Goal: Task Accomplishment & Management: Manage account settings

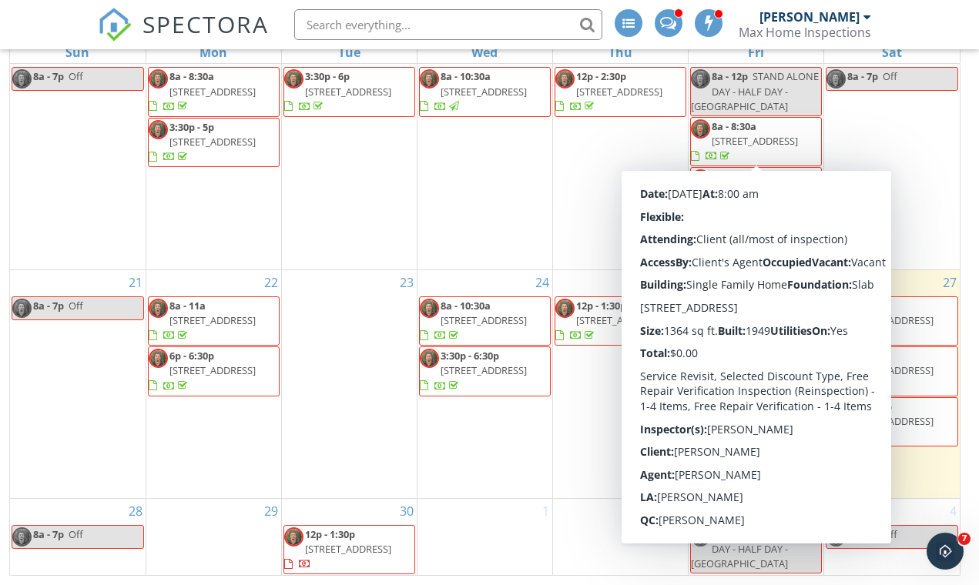
scroll to position [204, 0]
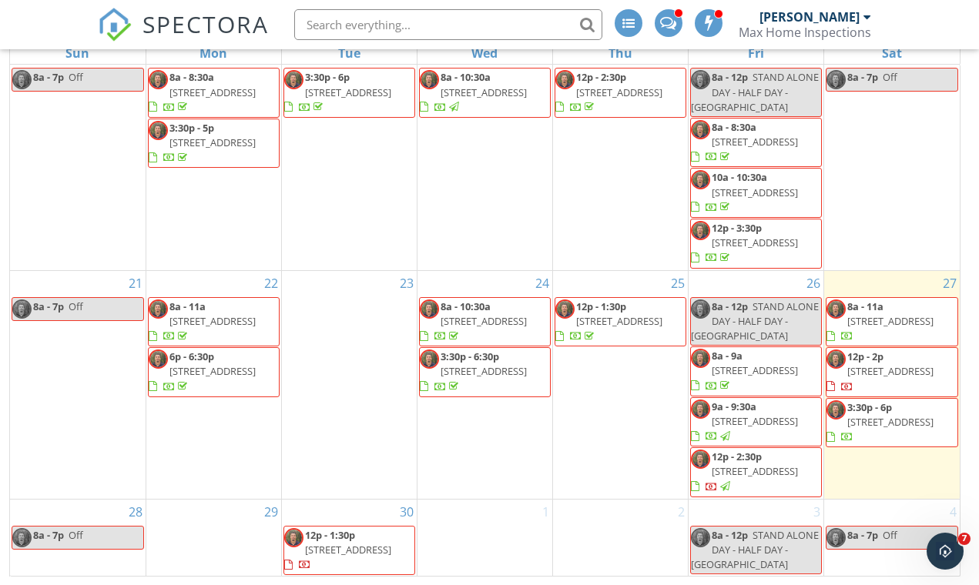
click at [918, 307] on span "8a - 11a 7514 Ironbridge Cir, Delray Beach 33446" at bounding box center [891, 322] width 131 height 45
click at [892, 314] on span "7514 Ironbridge Cir, Delray Beach 33446" at bounding box center [890, 321] width 86 height 14
click at [890, 314] on span "7514 Ironbridge Cir, Delray Beach 33446" at bounding box center [890, 321] width 86 height 14
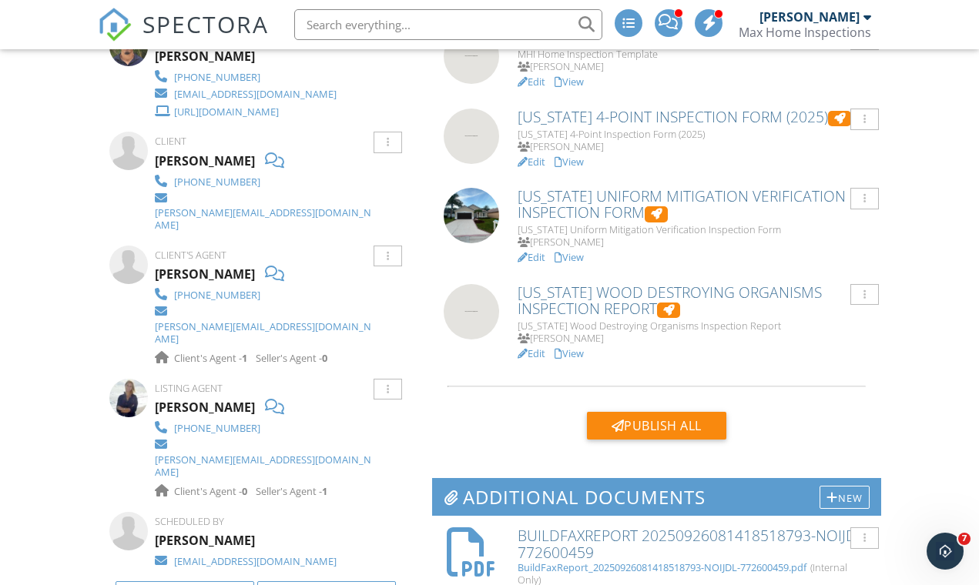
click at [575, 347] on link "View" at bounding box center [568, 354] width 29 height 14
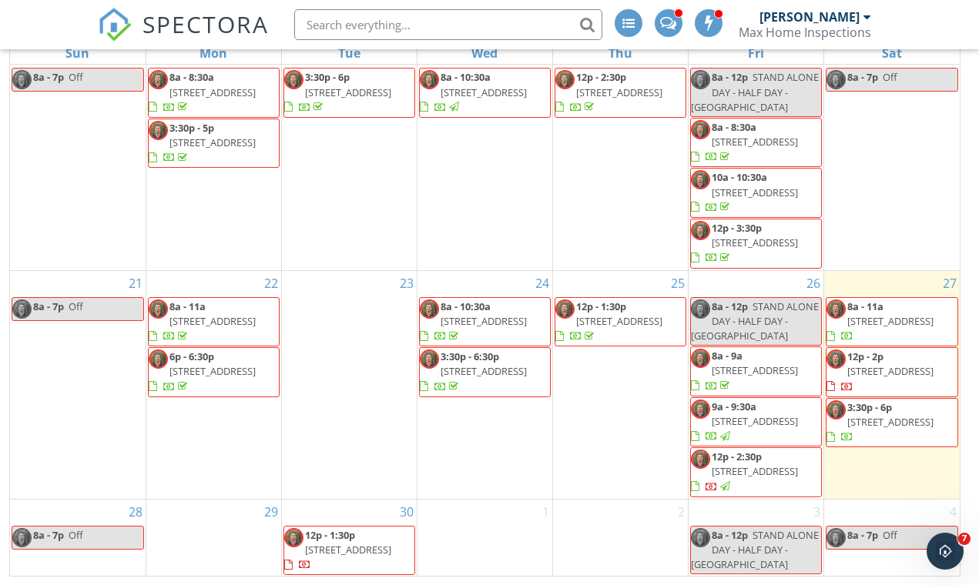
scroll to position [601, 0]
click at [916, 333] on span "8a - 11a [STREET_ADDRESS]" at bounding box center [891, 322] width 131 height 45
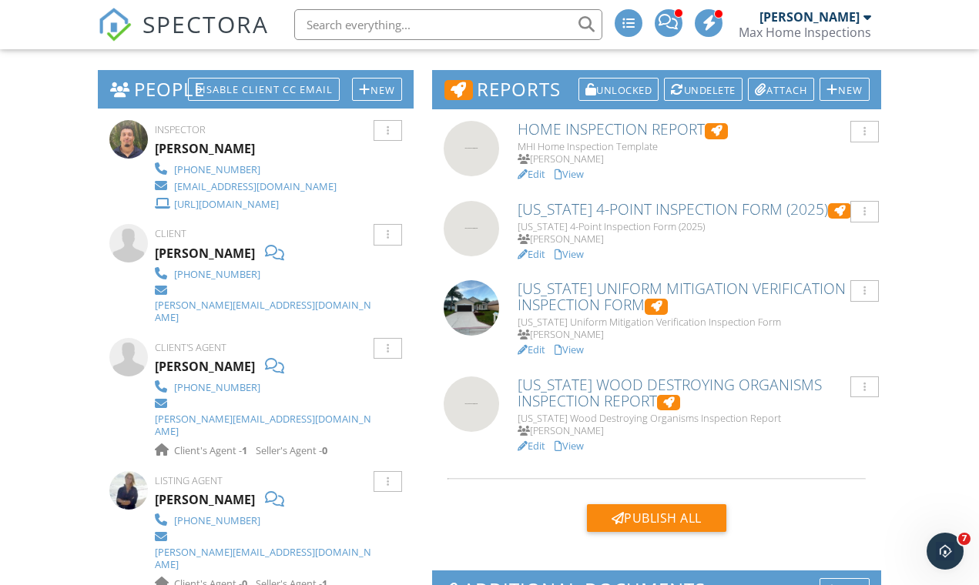
click at [577, 250] on link "View" at bounding box center [568, 254] width 29 height 14
click at [578, 169] on link "View" at bounding box center [568, 174] width 29 height 14
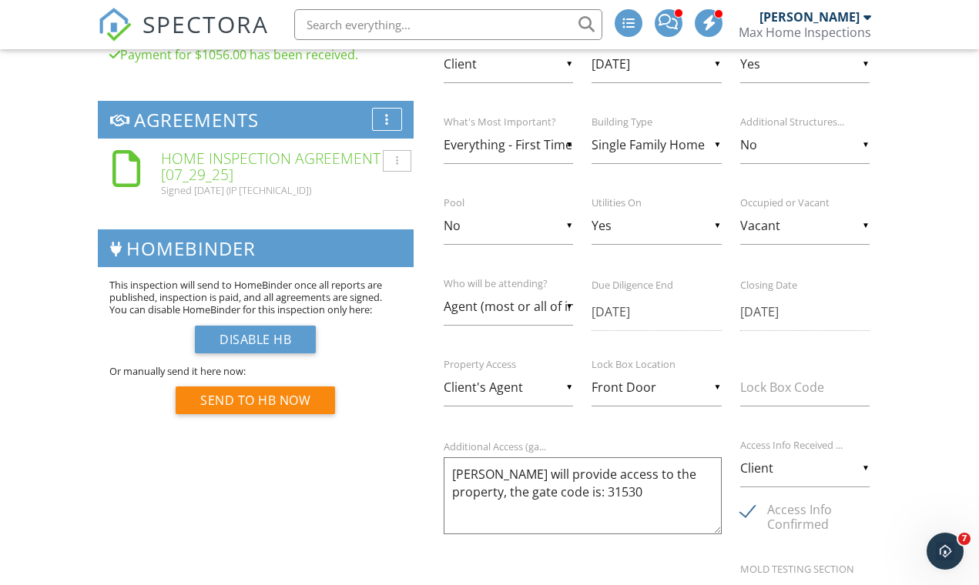
scroll to position [1557, 0]
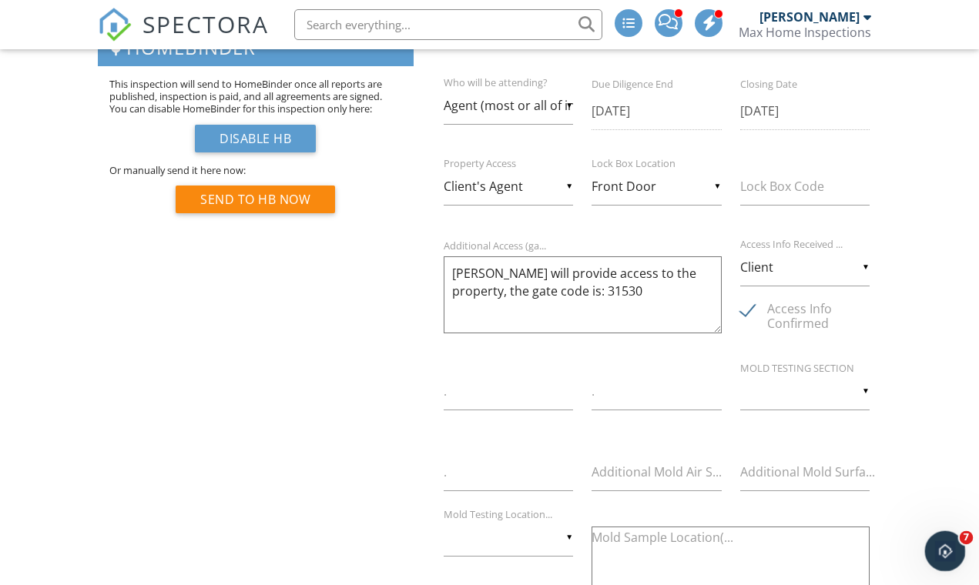
click at [950, 544] on icon "Open Intercom Messenger" at bounding box center [942, 549] width 25 height 25
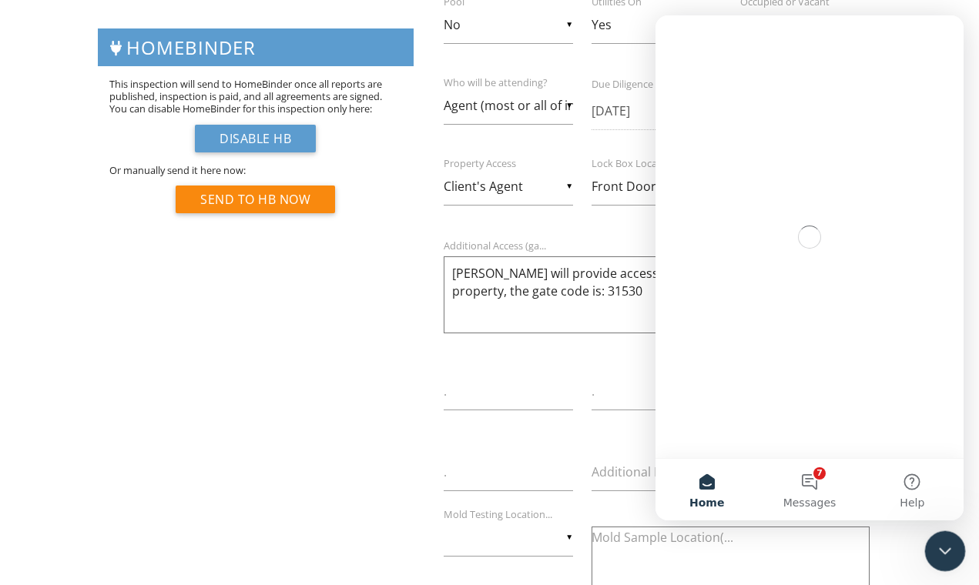
scroll to position [0, 0]
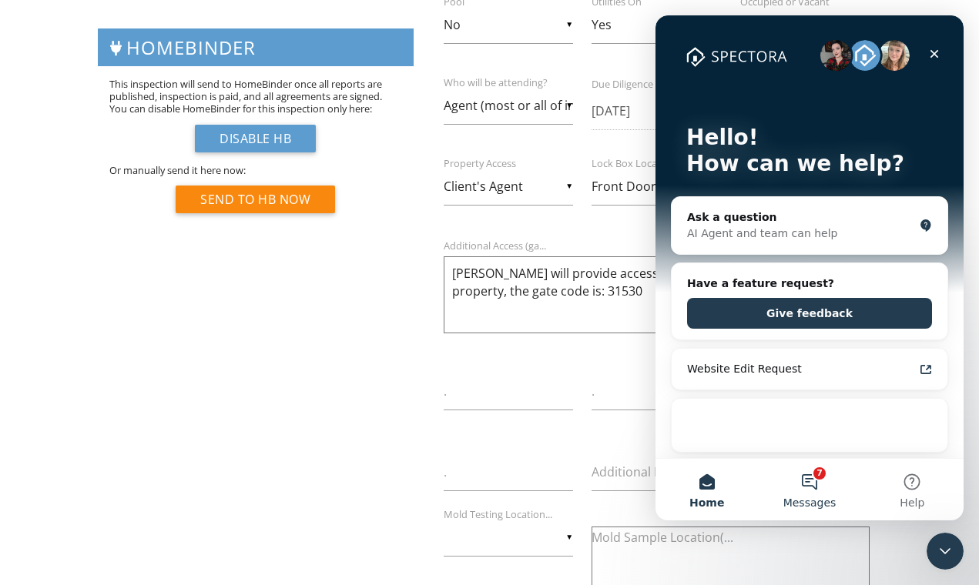
click at [813, 483] on button "7 Messages" at bounding box center [809, 490] width 102 height 62
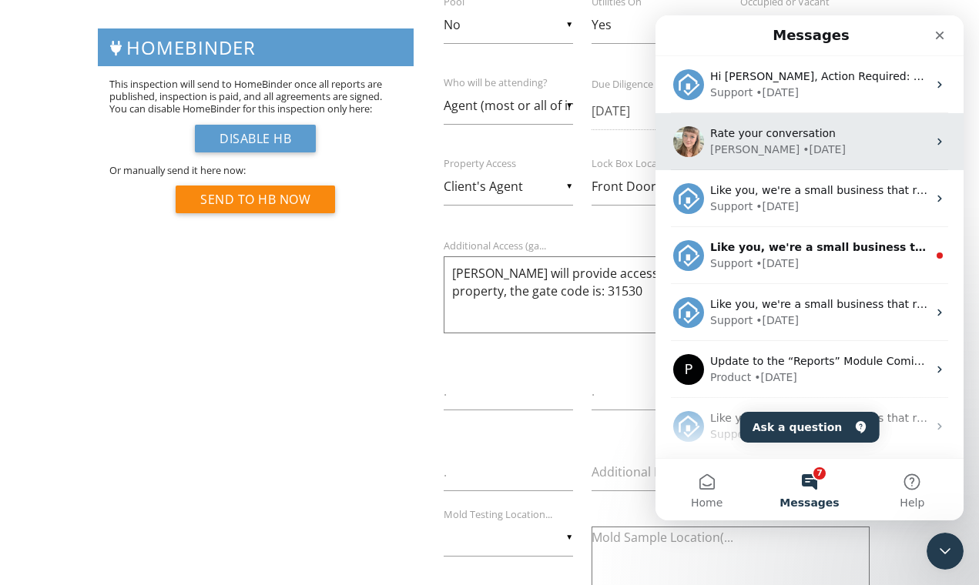
click at [798, 143] on div "Chelsey • 1w ago" at bounding box center [818, 150] width 217 height 16
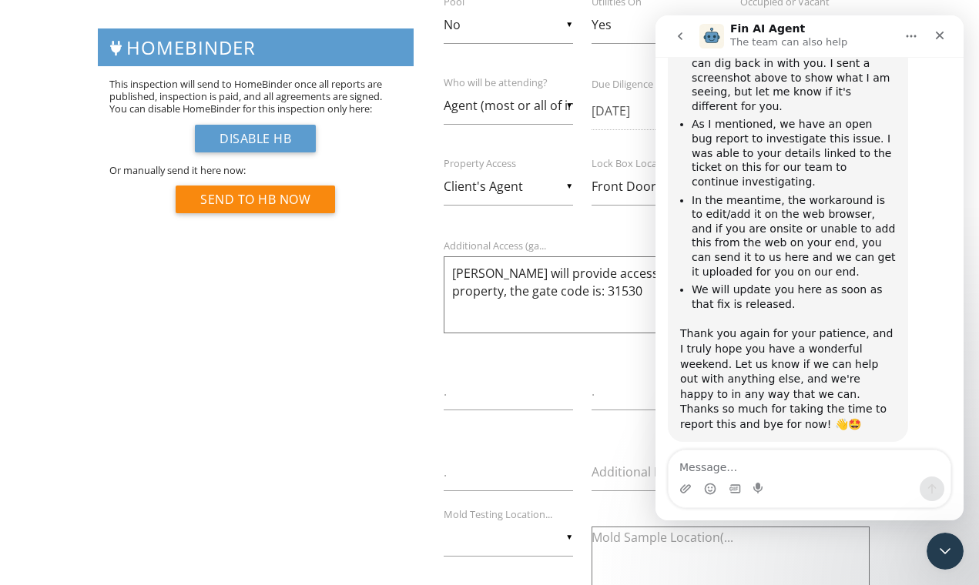
scroll to position [2213, 0]
click at [759, 490] on icon "Start recording" at bounding box center [759, 489] width 12 height 12
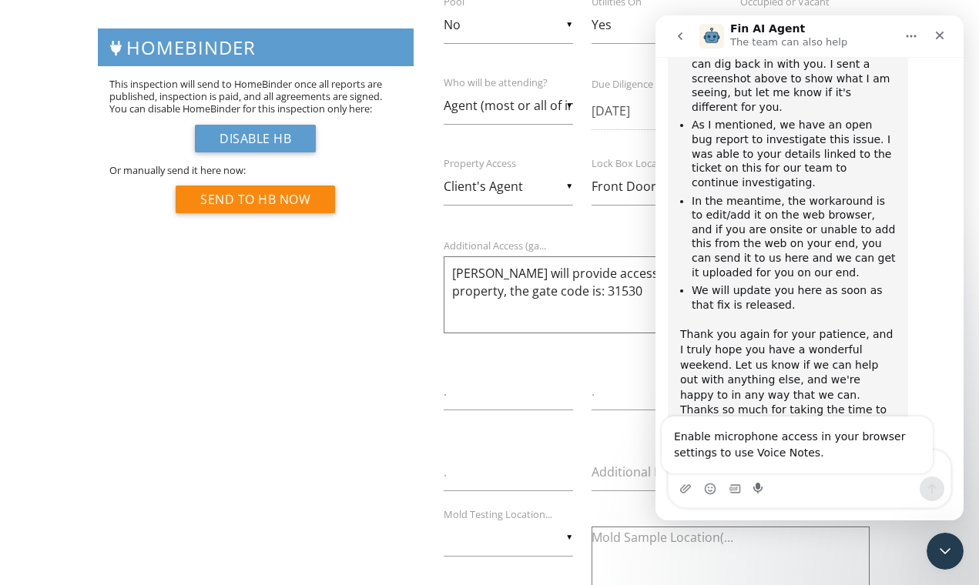
click at [744, 473] on div "Enable microphone access in your browser settings to use Voice Notes." at bounding box center [797, 445] width 271 height 57
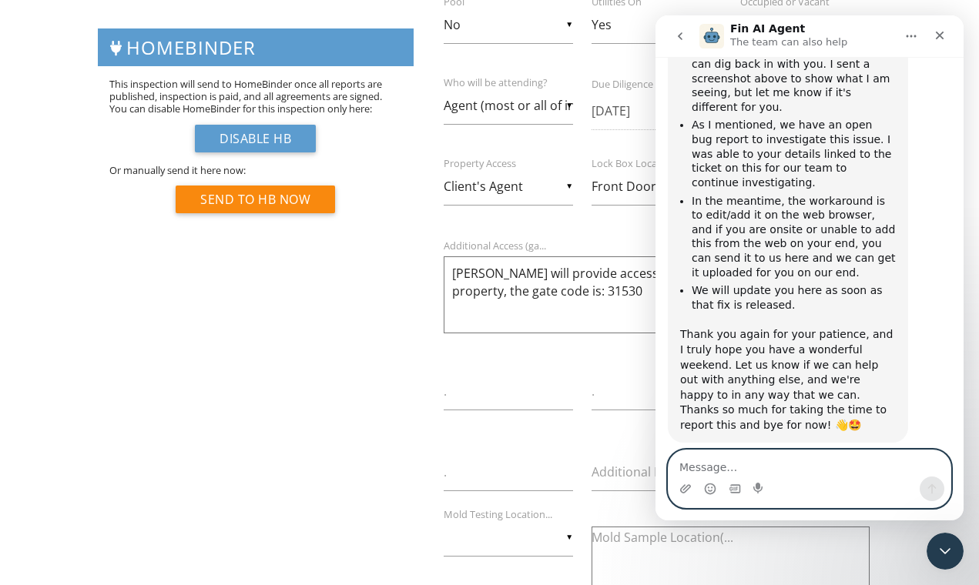
click at [761, 466] on textarea "Message…" at bounding box center [809, 464] width 282 height 26
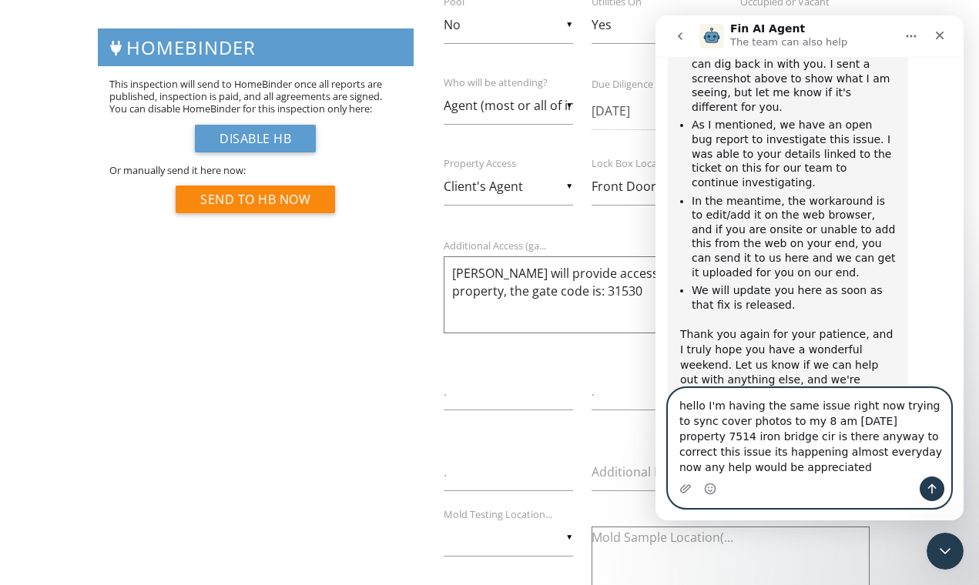
type textarea "hello I'm having the same issue right now trying to sync cover photos to my 8 a…"
click at [931, 485] on icon "Send a message…" at bounding box center [932, 489] width 8 height 10
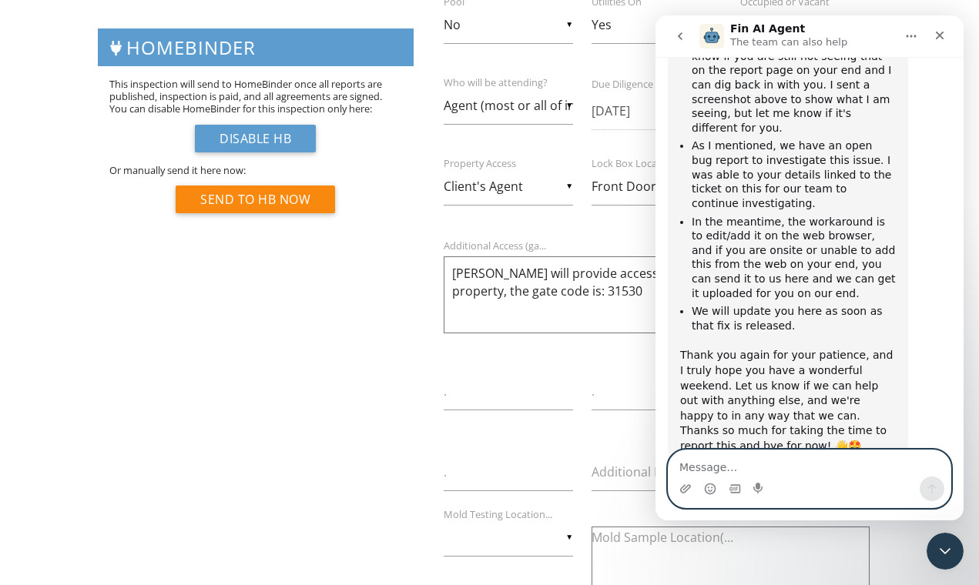
scroll to position [2373, 0]
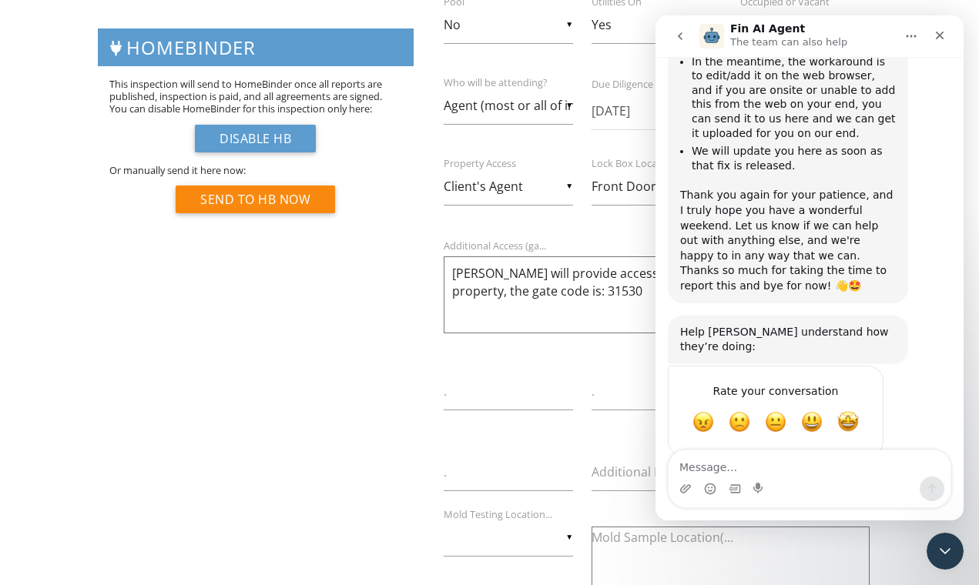
click at [683, 34] on icon "go back" at bounding box center [680, 36] width 12 height 12
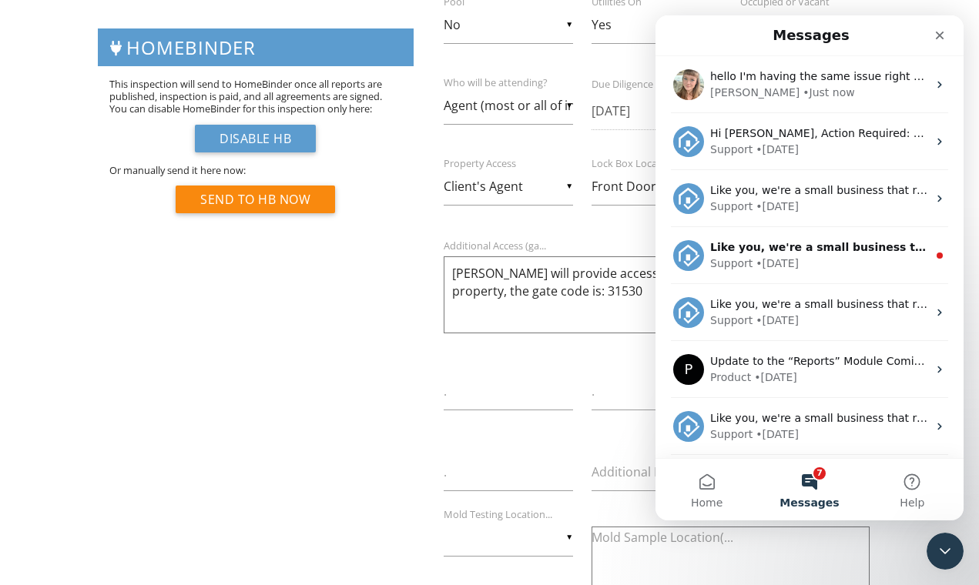
click at [705, 487] on button "Home" at bounding box center [706, 490] width 102 height 62
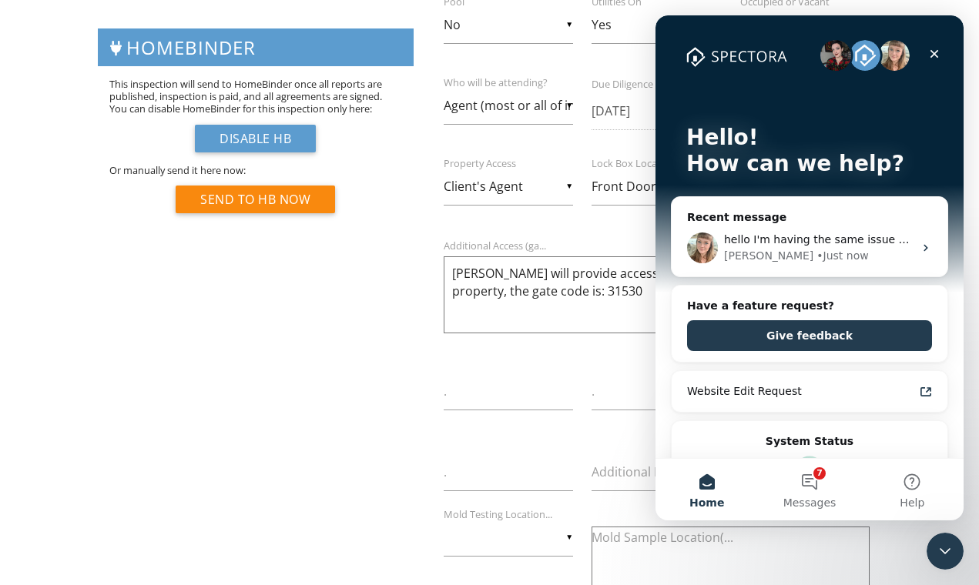
click at [942, 52] on div "Close" at bounding box center [934, 54] width 28 height 28
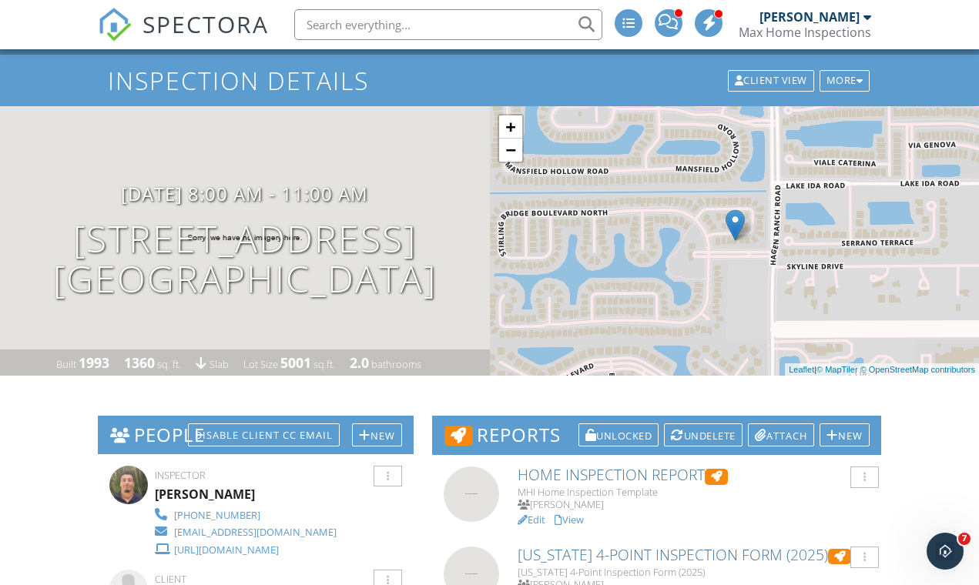
scroll to position [323, 0]
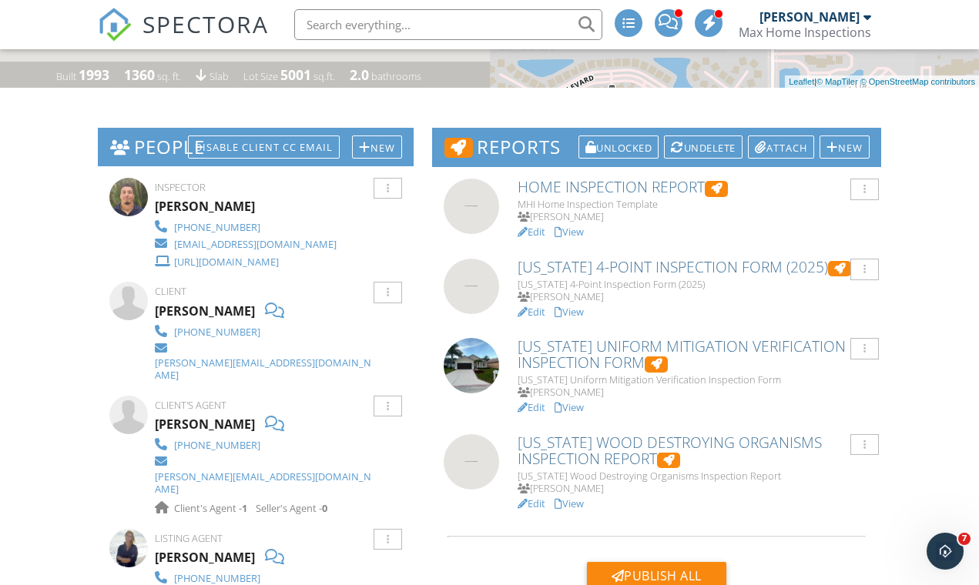
click at [575, 227] on link "View" at bounding box center [568, 232] width 29 height 14
click at [540, 228] on link "Edit" at bounding box center [532, 232] width 28 height 14
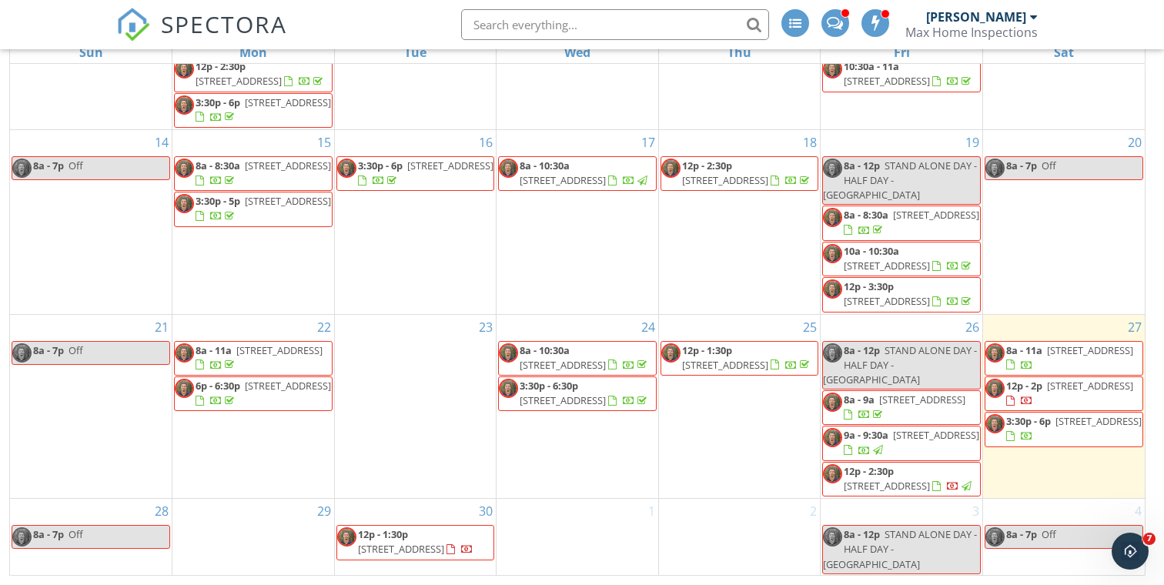
scroll to position [204, 0]
click at [1078, 344] on span "[STREET_ADDRESS]" at bounding box center [1090, 351] width 86 height 14
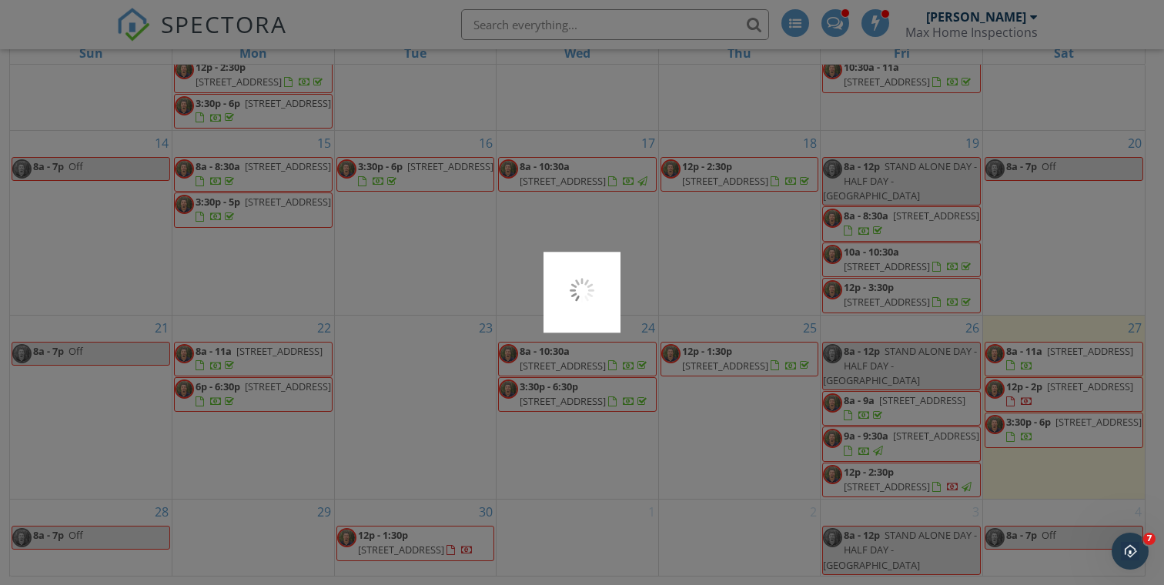
scroll to position [179, 0]
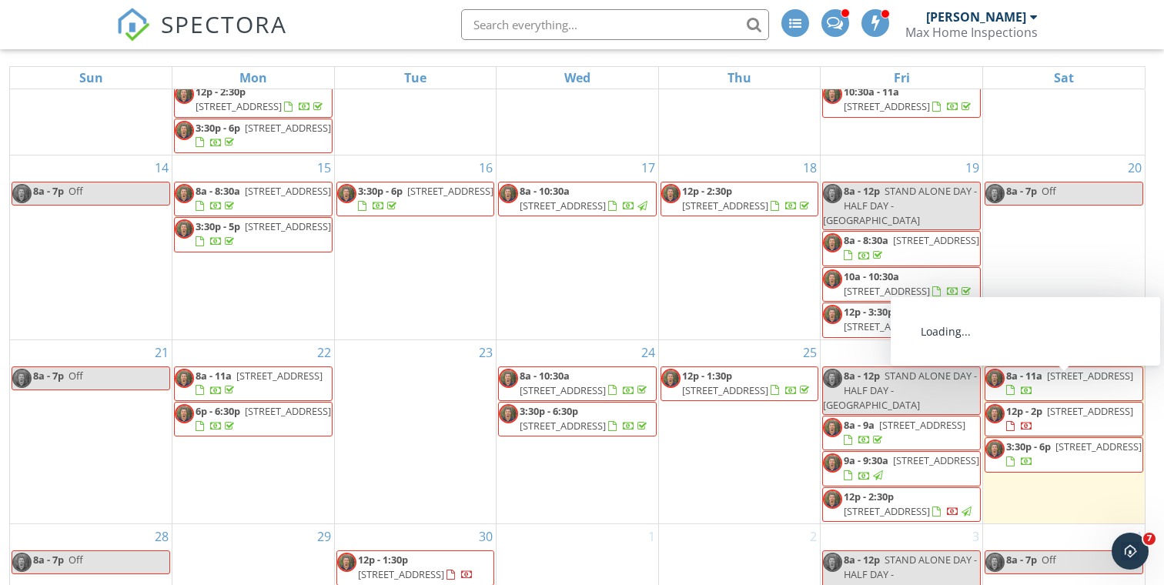
click at [1067, 369] on span "[STREET_ADDRESS]" at bounding box center [1090, 376] width 86 height 14
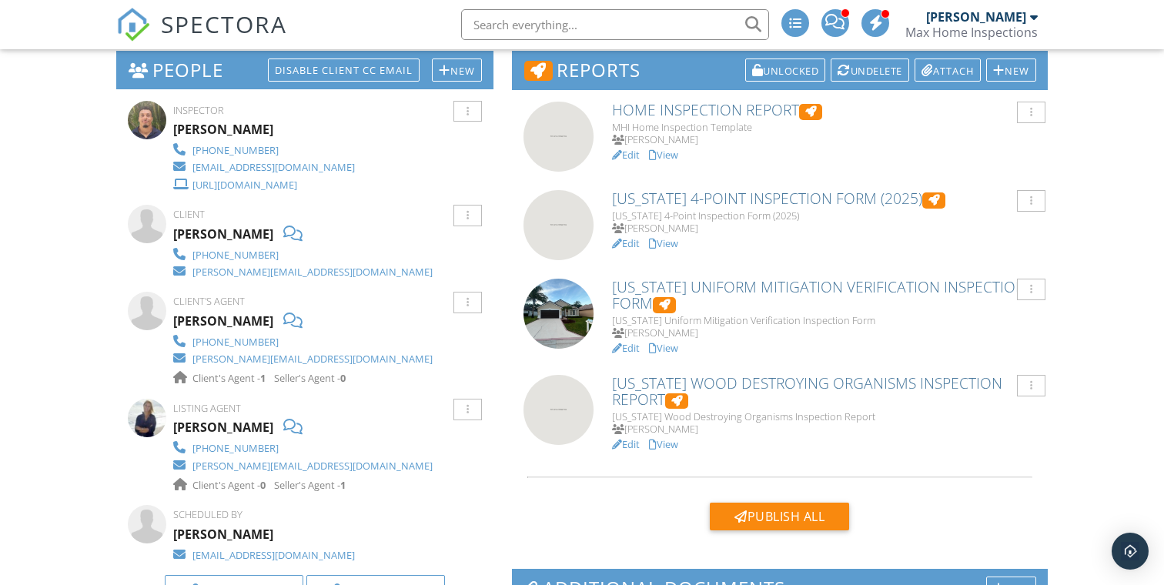
click at [668, 157] on link "View" at bounding box center [663, 155] width 29 height 14
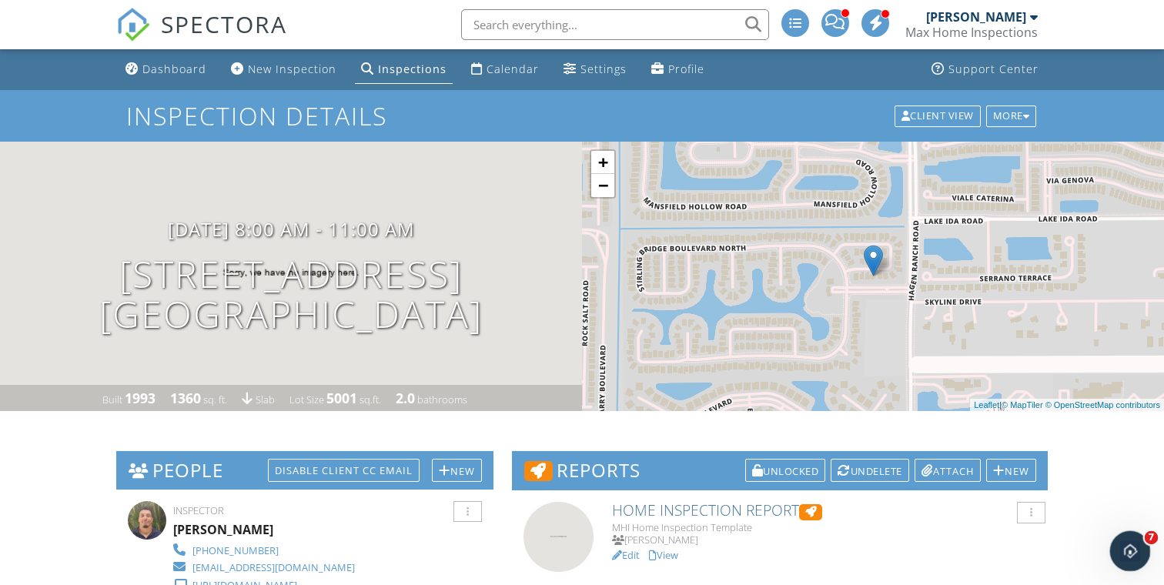
click at [1132, 538] on div "Open Intercom Messenger" at bounding box center [1128, 549] width 51 height 51
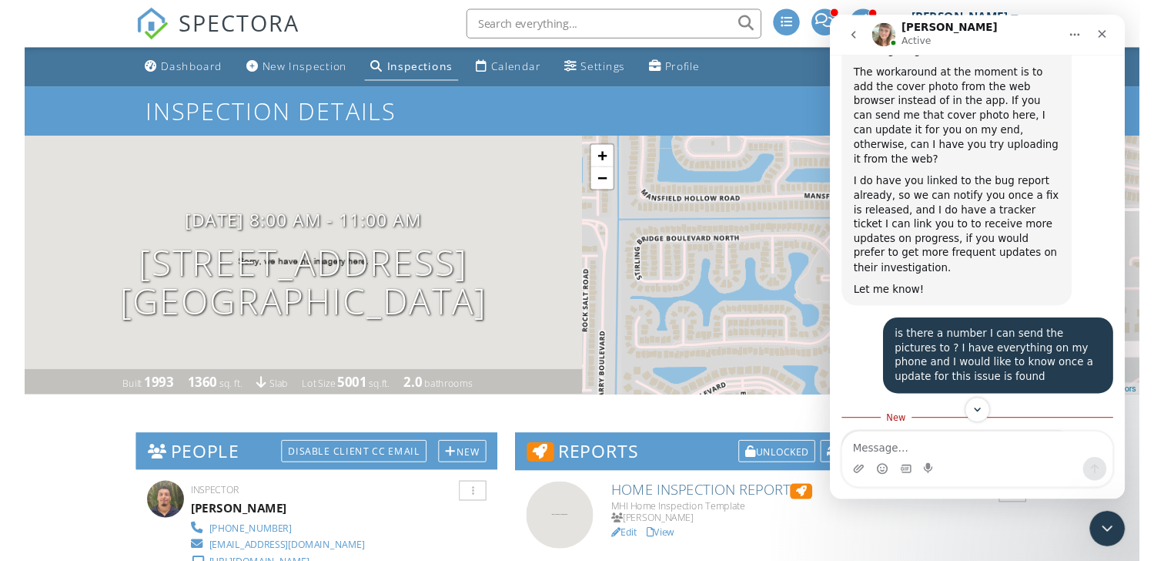
scroll to position [3026, 0]
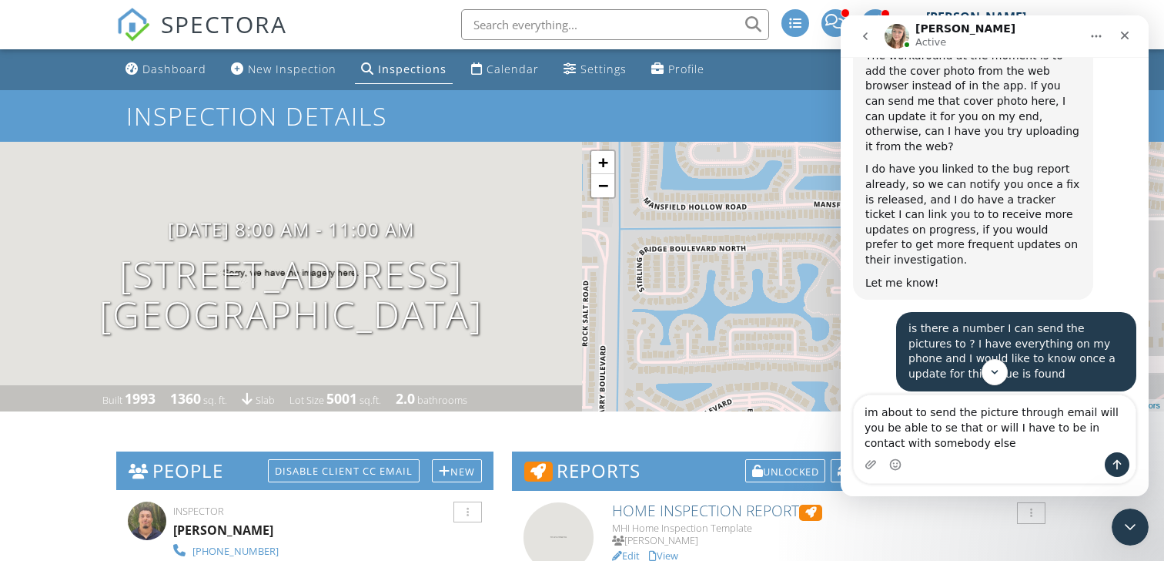
type textarea "im about to send the picture through email will you be able to se that or will …"
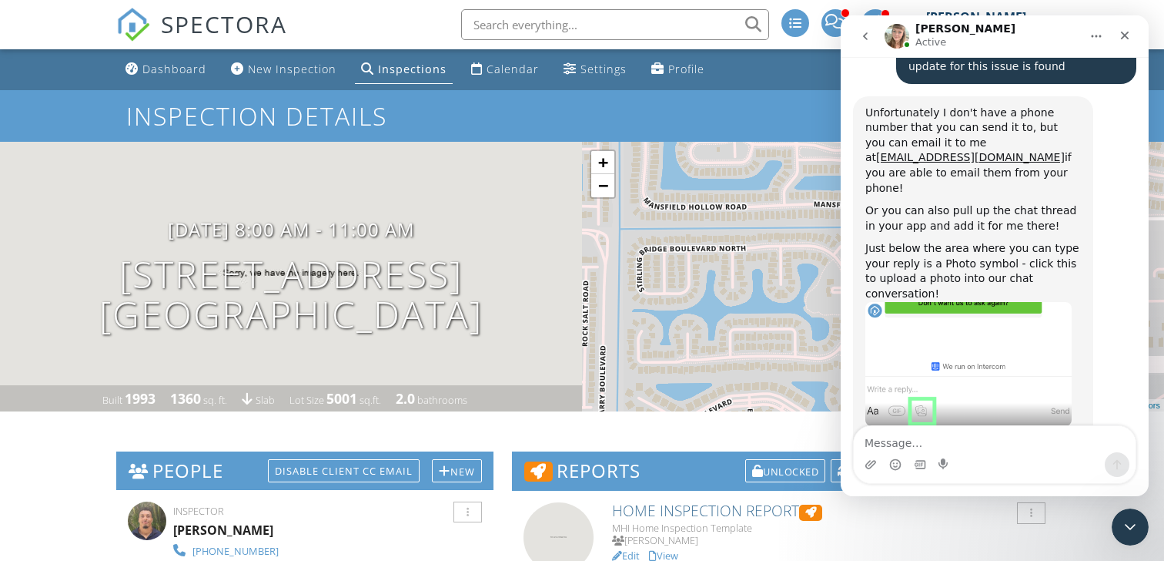
scroll to position [3331, 0]
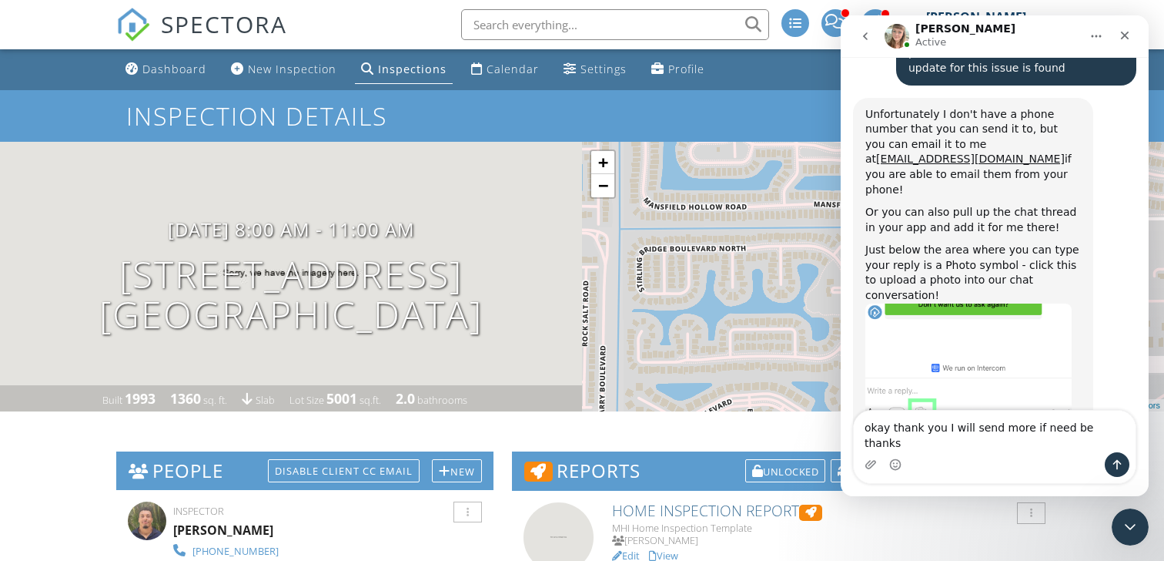
type textarea "okay thank you I will send more if need be thanks"
click at [1121, 463] on icon "Send a message…" at bounding box center [1117, 464] width 12 height 12
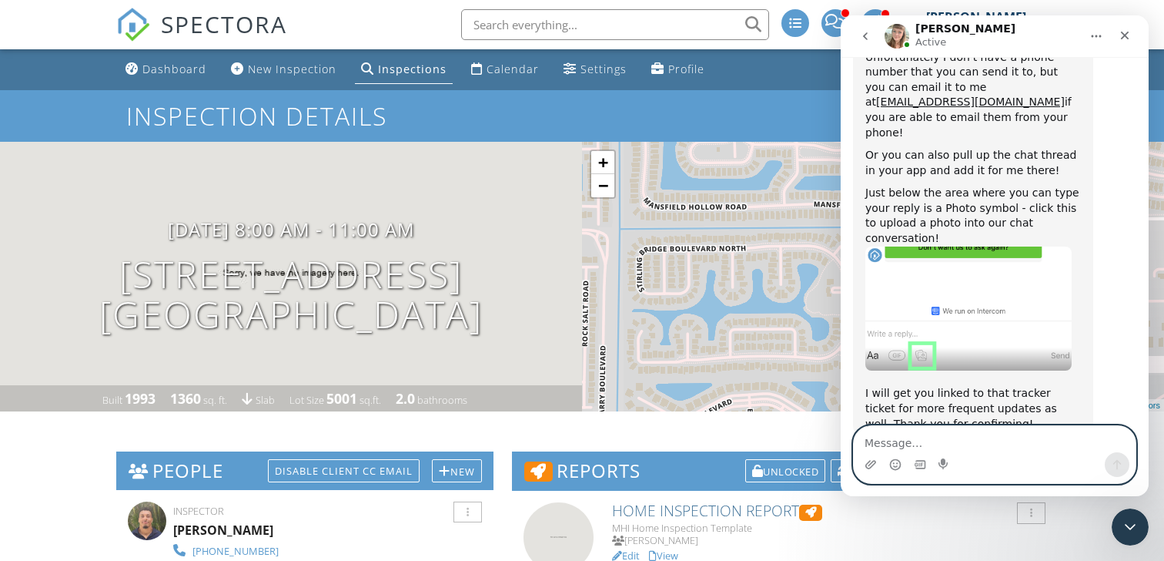
scroll to position [3392, 0]
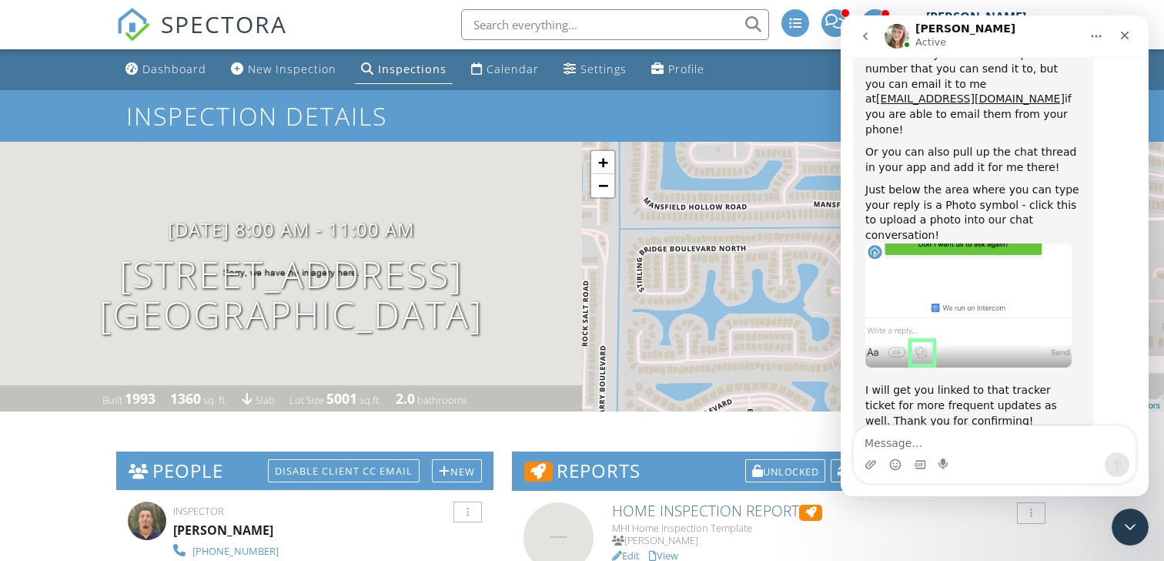
click at [869, 39] on icon "go back" at bounding box center [865, 36] width 12 height 12
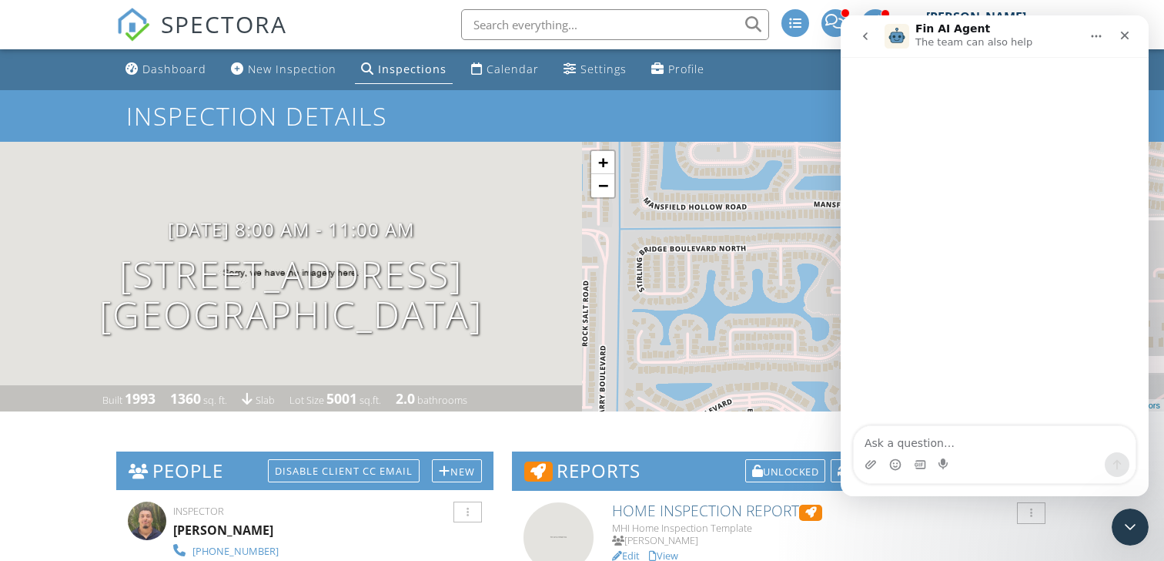
scroll to position [0, 0]
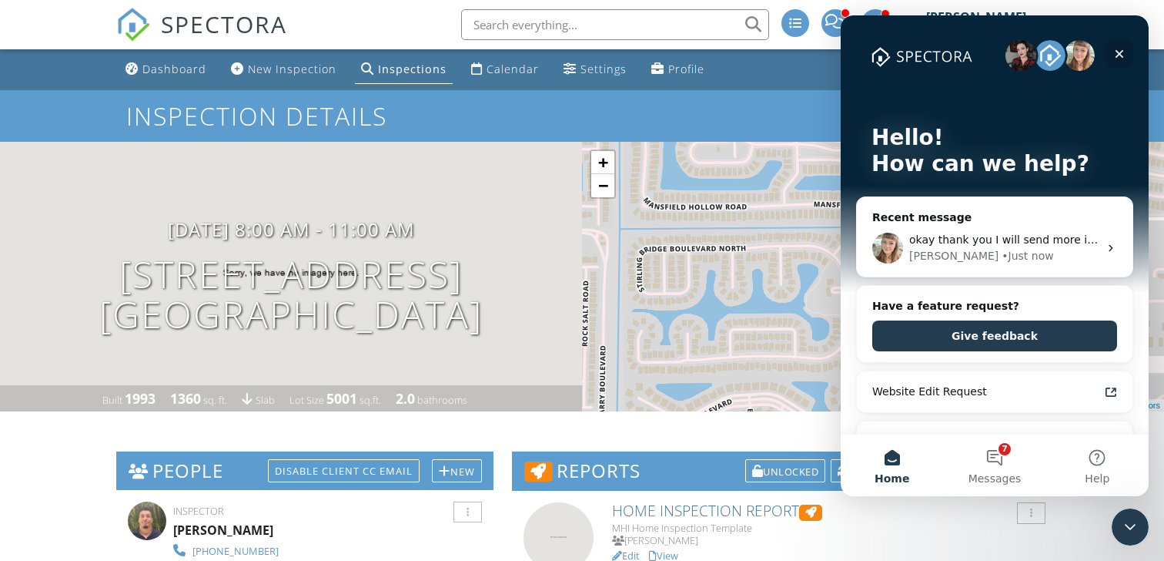
click at [1119, 52] on icon "Close" at bounding box center [1120, 54] width 8 height 8
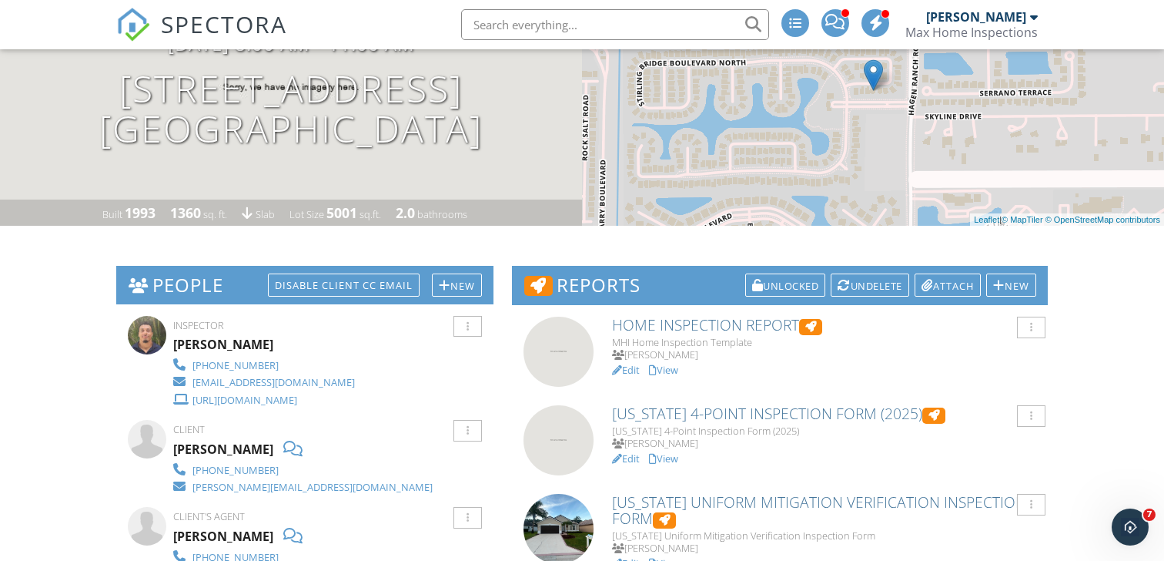
scroll to position [91, 2]
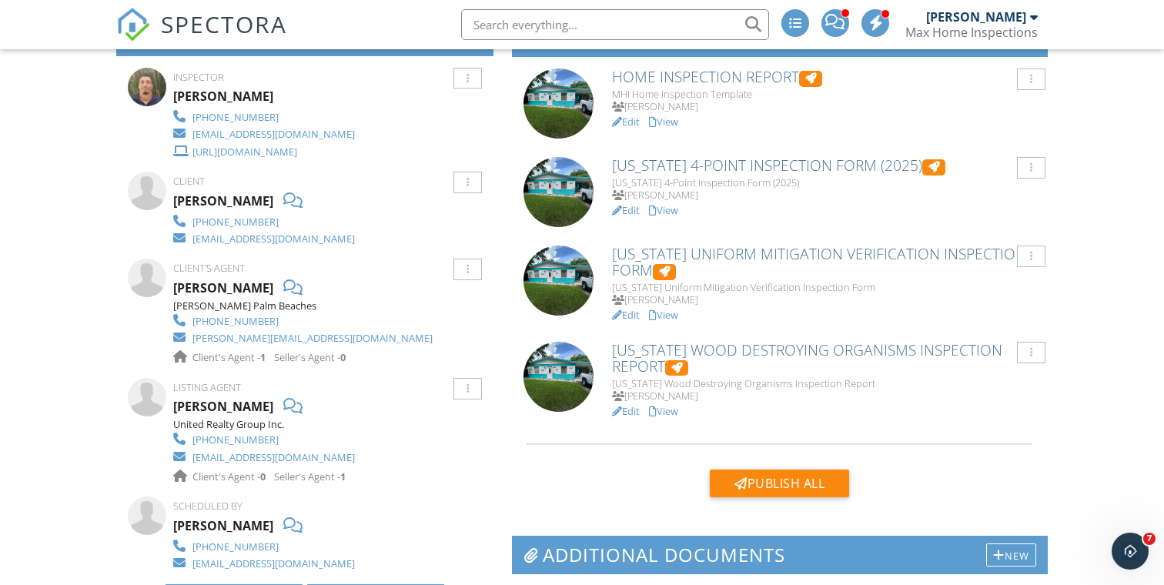
scroll to position [343, 0]
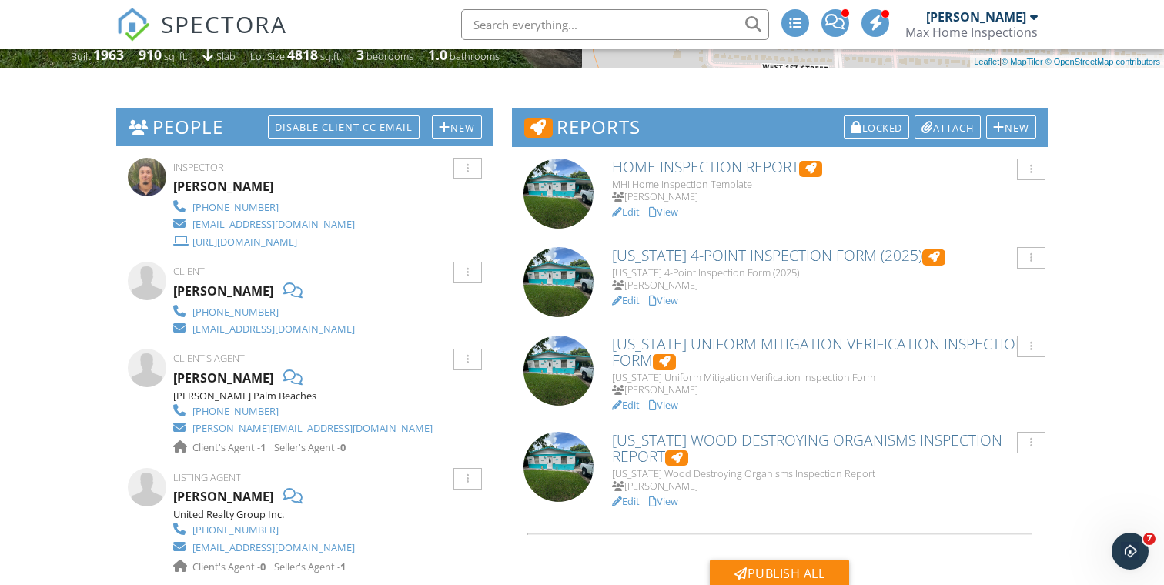
click at [668, 495] on link "View" at bounding box center [663, 501] width 29 height 14
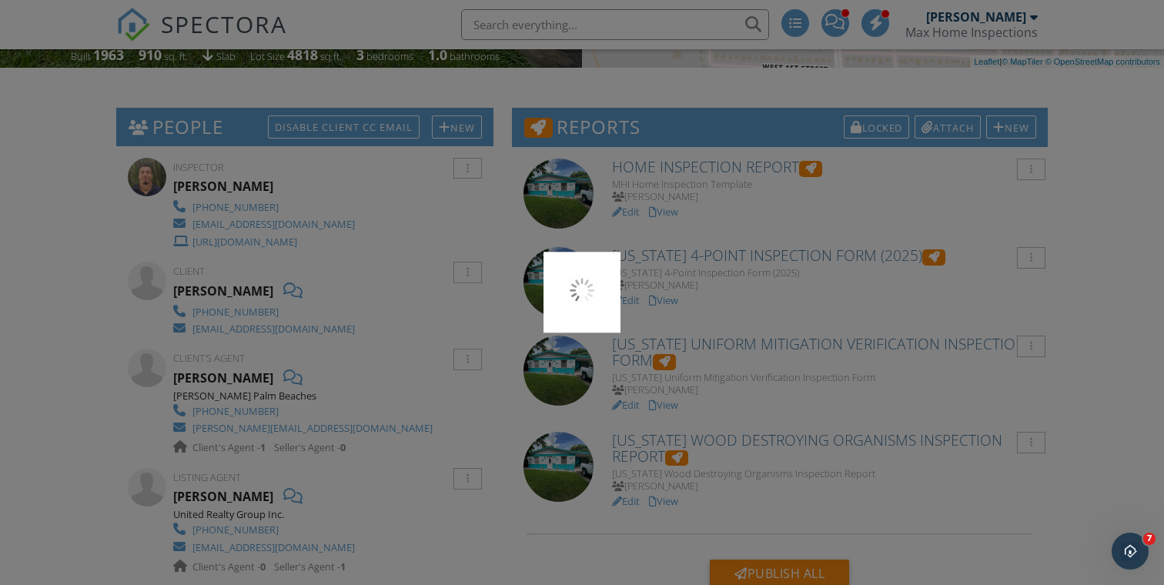
scroll to position [0, 0]
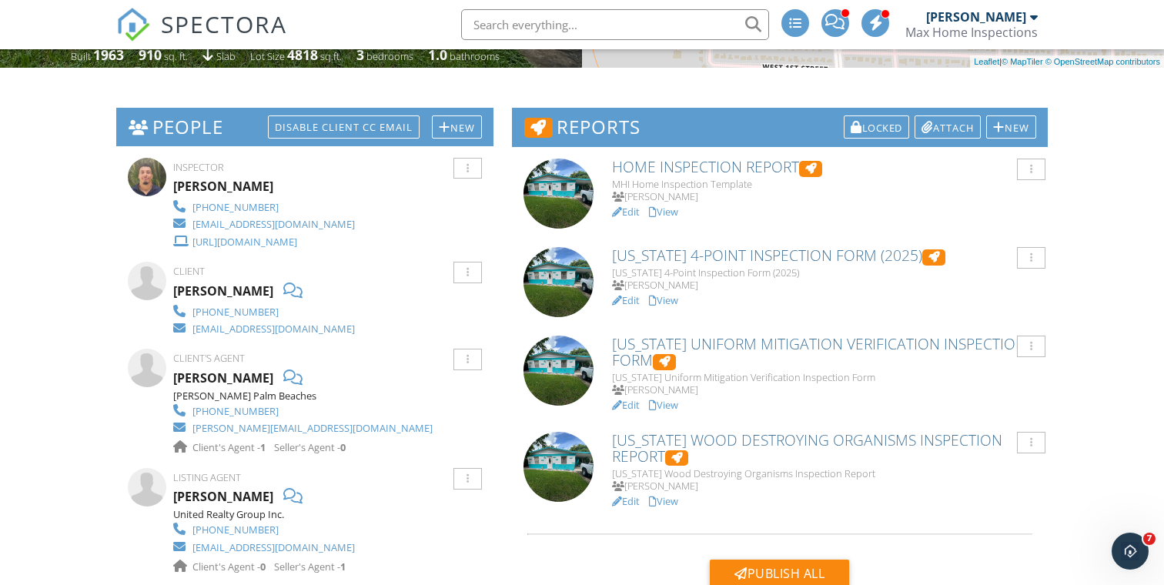
click at [672, 400] on link "View" at bounding box center [663, 405] width 29 height 14
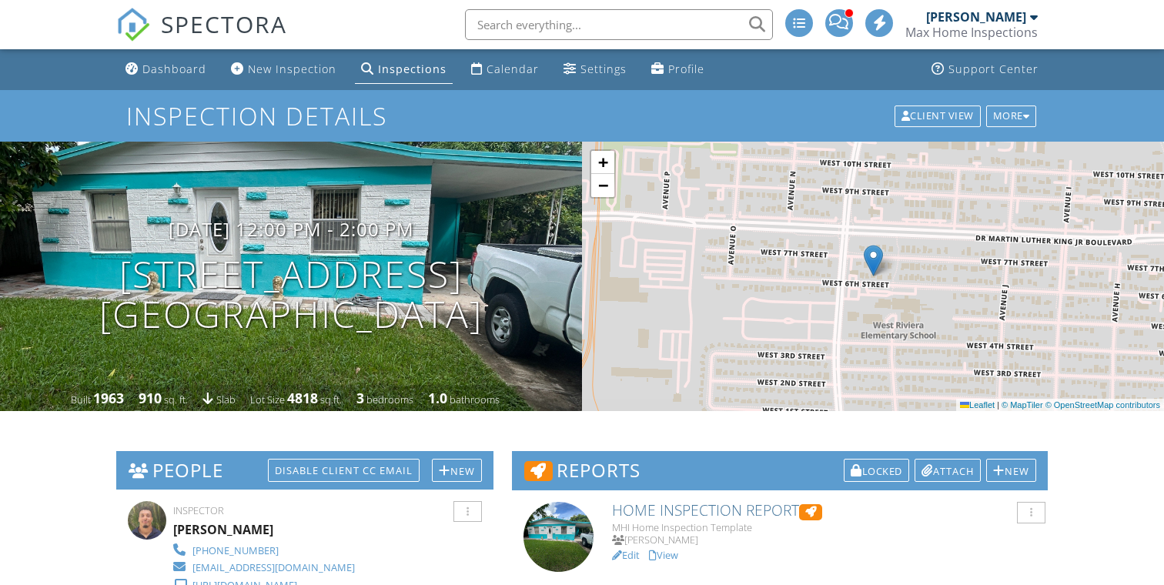
scroll to position [306, 0]
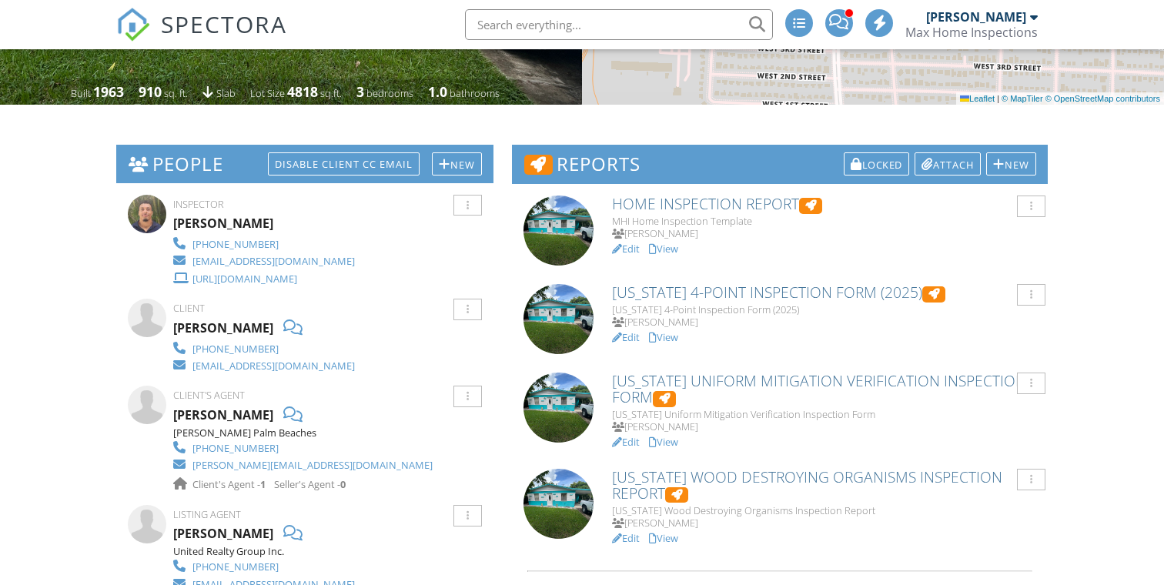
click at [674, 439] on link "View" at bounding box center [663, 442] width 29 height 14
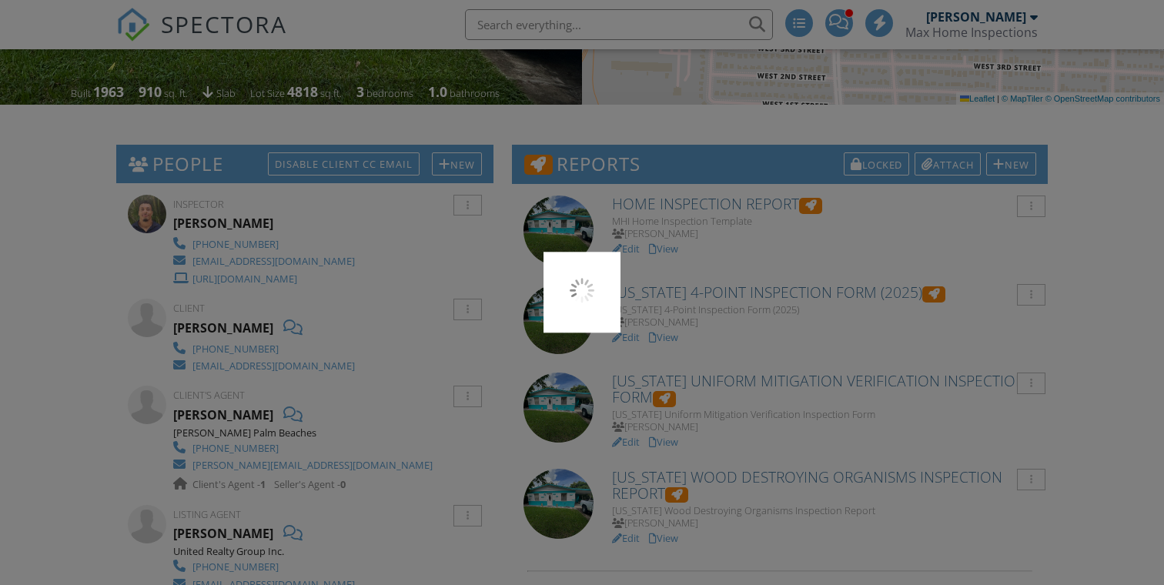
scroll to position [0, 0]
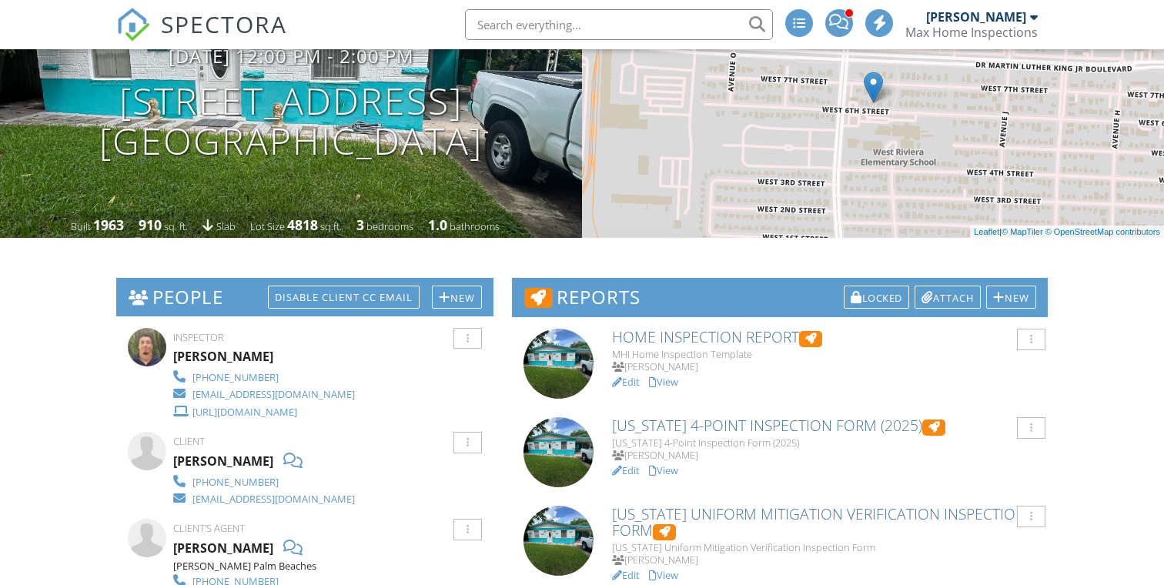
click at [674, 468] on link "View" at bounding box center [663, 471] width 29 height 14
click at [636, 464] on link "Edit" at bounding box center [626, 471] width 28 height 14
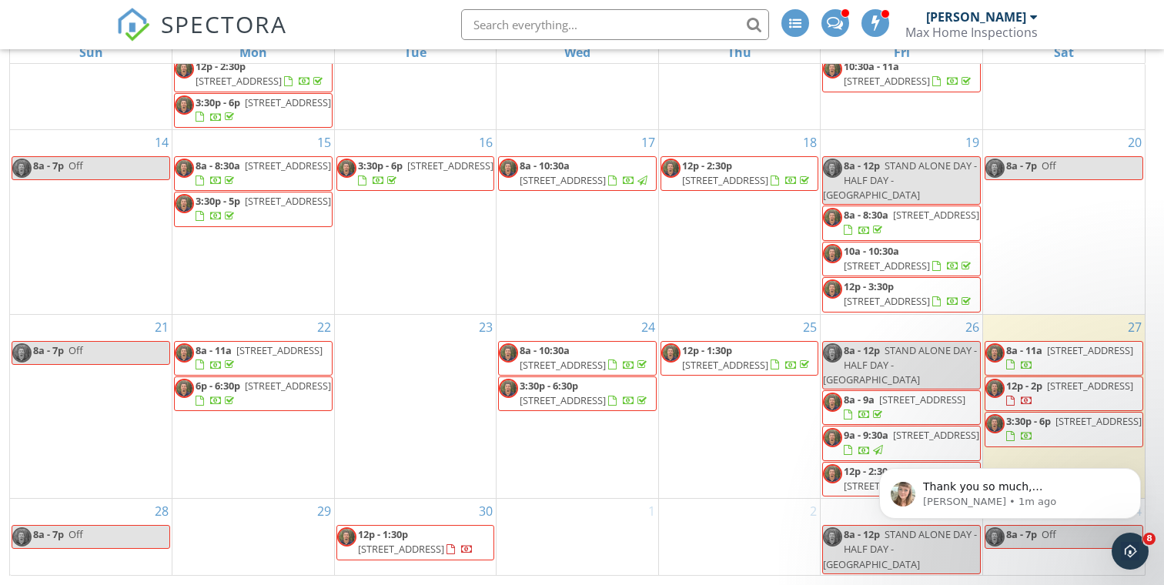
scroll to position [204, 0]
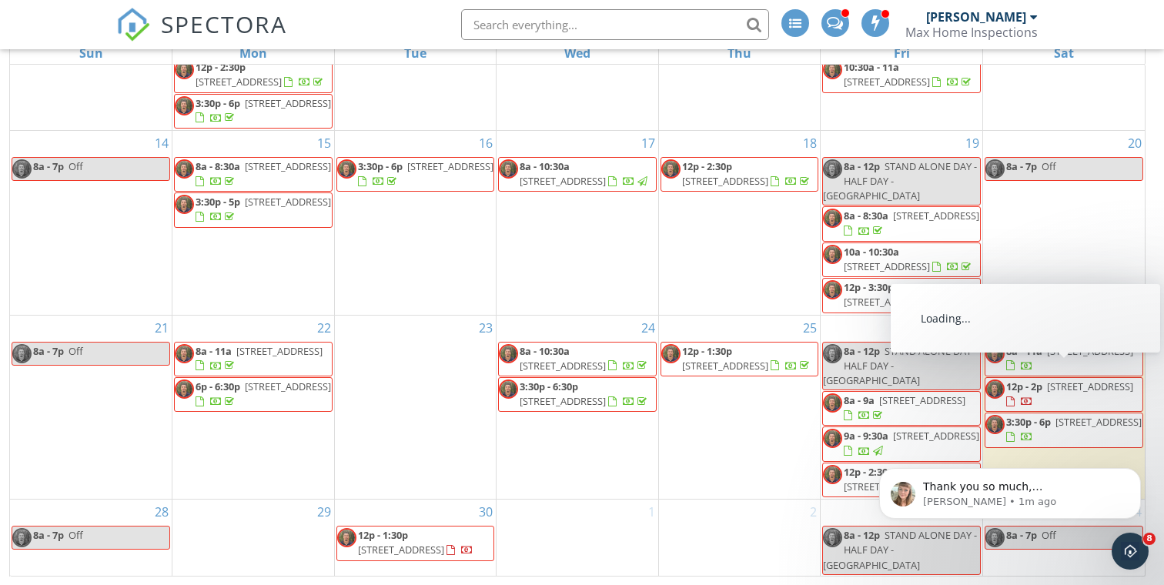
click at [1111, 380] on span "[STREET_ADDRESS]" at bounding box center [1090, 387] width 86 height 14
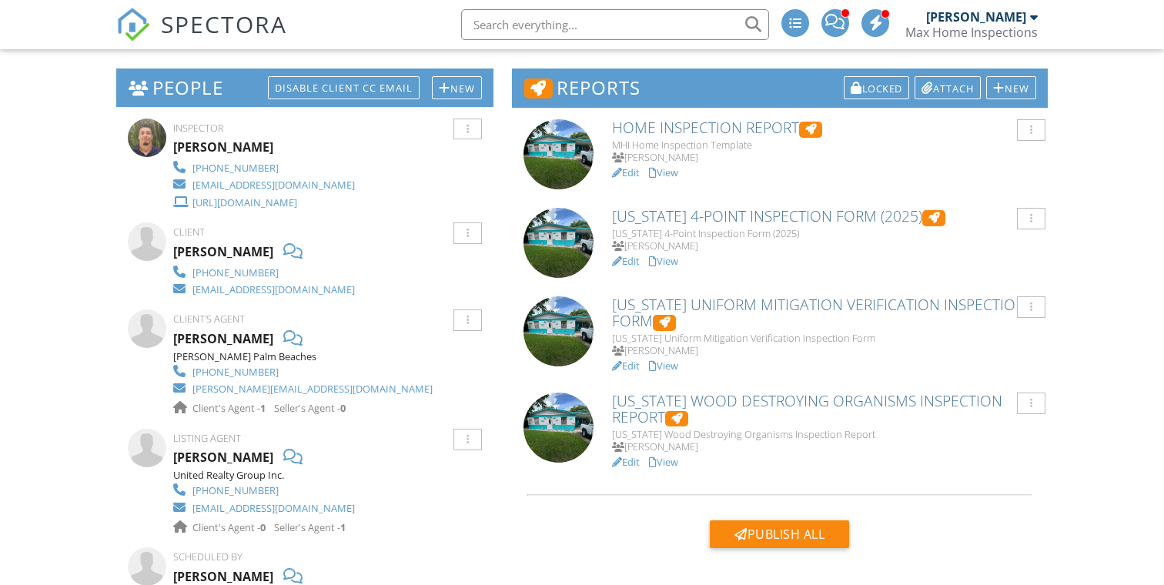
click at [672, 260] on link "View" at bounding box center [663, 261] width 29 height 14
click at [666, 258] on link "View" at bounding box center [663, 261] width 29 height 14
click at [676, 260] on link "View" at bounding box center [663, 261] width 29 height 14
click at [671, 170] on link "View" at bounding box center [663, 173] width 29 height 14
click at [669, 169] on link "View" at bounding box center [663, 173] width 29 height 14
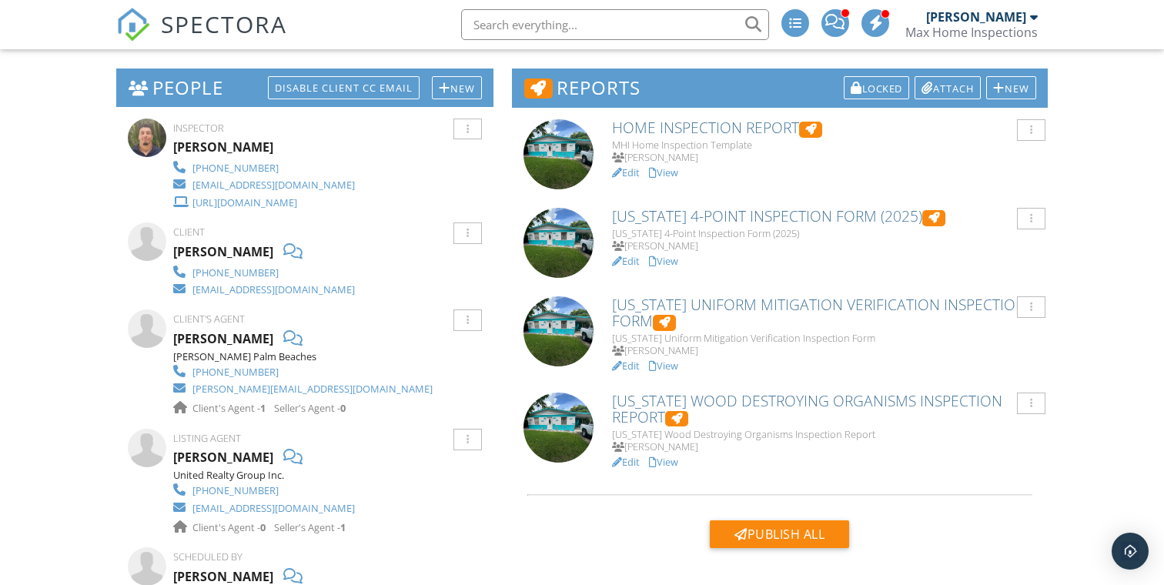
click at [673, 170] on link "View" at bounding box center [663, 173] width 29 height 14
click at [669, 172] on link "View" at bounding box center [663, 173] width 29 height 14
click at [677, 167] on link "View" at bounding box center [663, 173] width 29 height 14
click at [676, 169] on link "View" at bounding box center [663, 173] width 29 height 14
click at [672, 166] on link "View" at bounding box center [663, 173] width 29 height 14
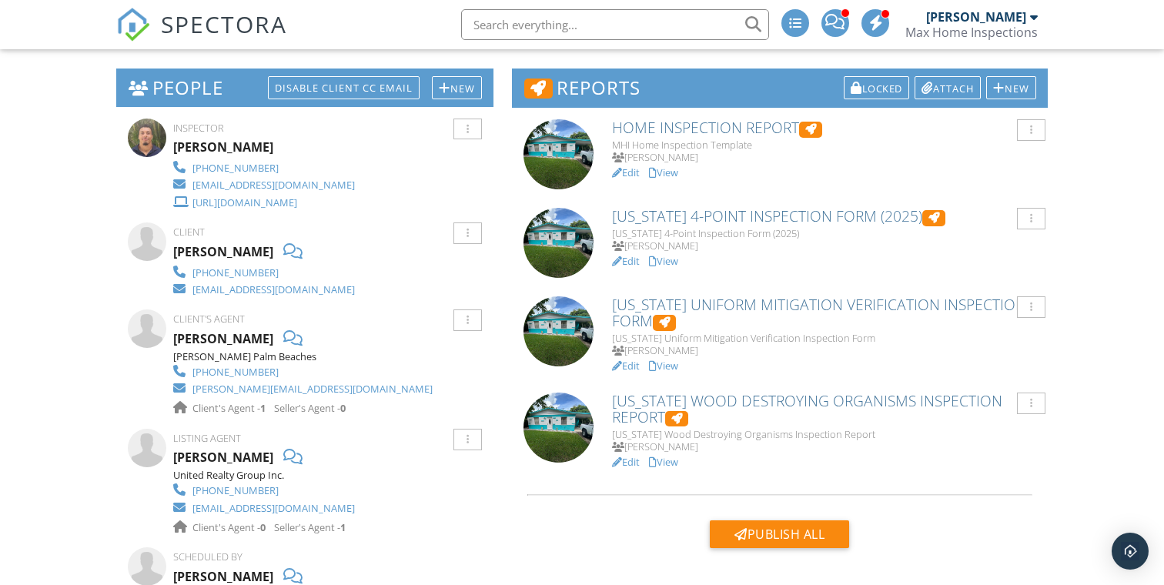
click at [674, 174] on link "View" at bounding box center [663, 173] width 29 height 14
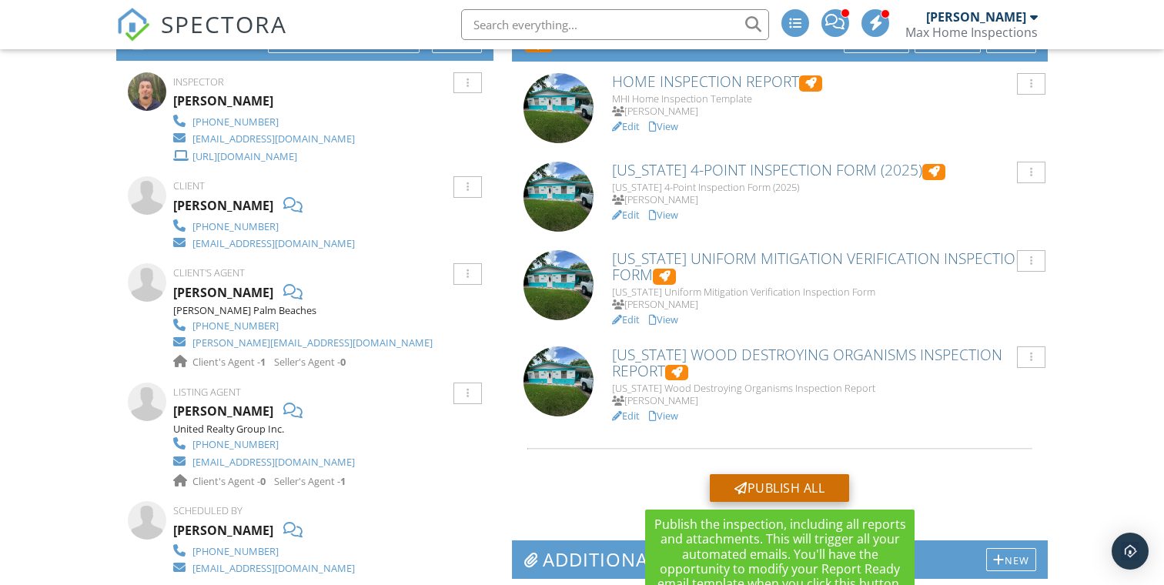
click at [765, 478] on div "Publish All" at bounding box center [779, 488] width 139 height 28
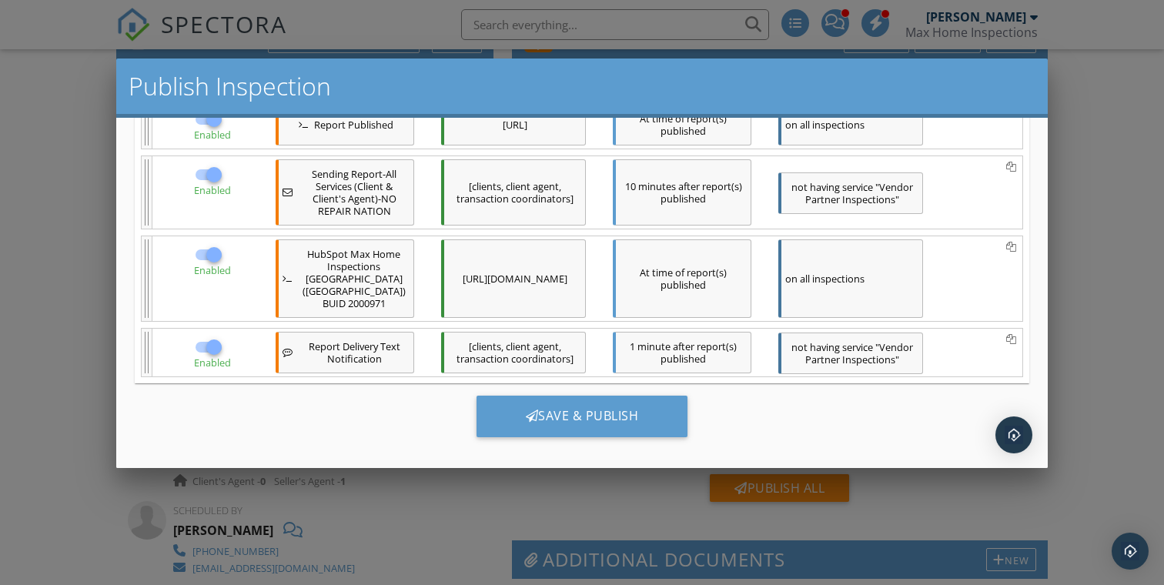
scroll to position [357, 0]
click at [909, 494] on div at bounding box center [582, 289] width 1164 height 732
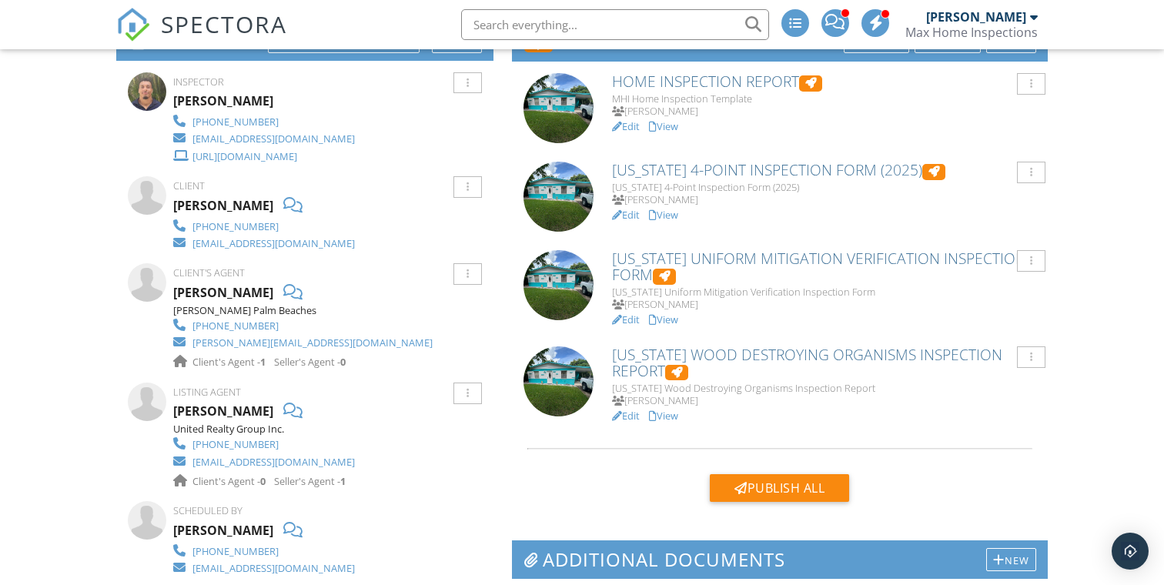
click at [672, 119] on link "View" at bounding box center [663, 126] width 29 height 14
click at [769, 484] on div "Publish All" at bounding box center [779, 488] width 139 height 28
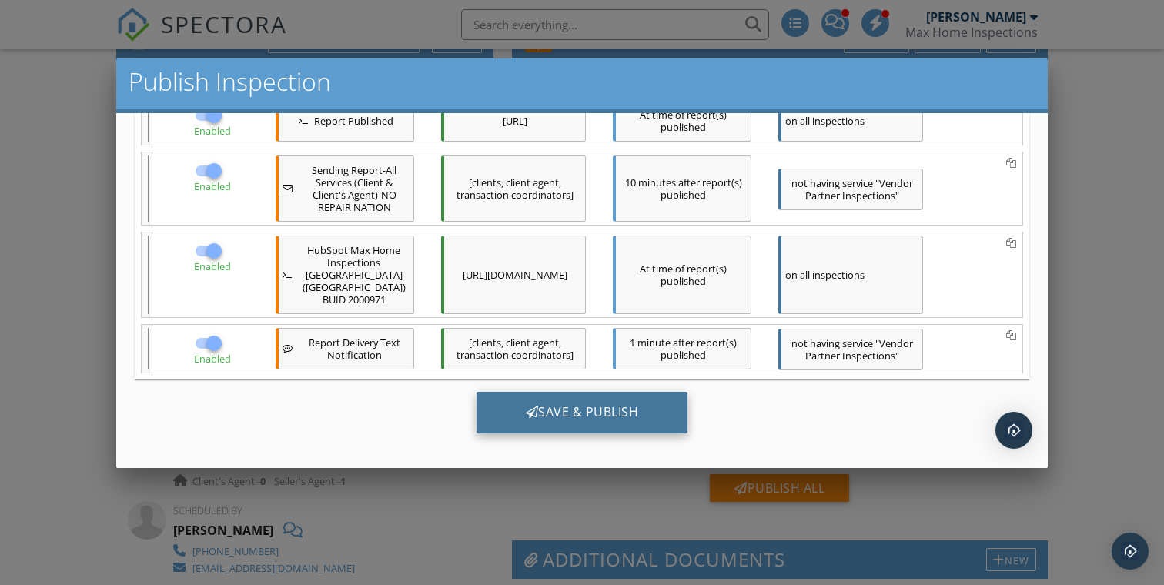
scroll to position [5, 0]
click at [600, 400] on div "Save & Publish" at bounding box center [583, 413] width 212 height 42
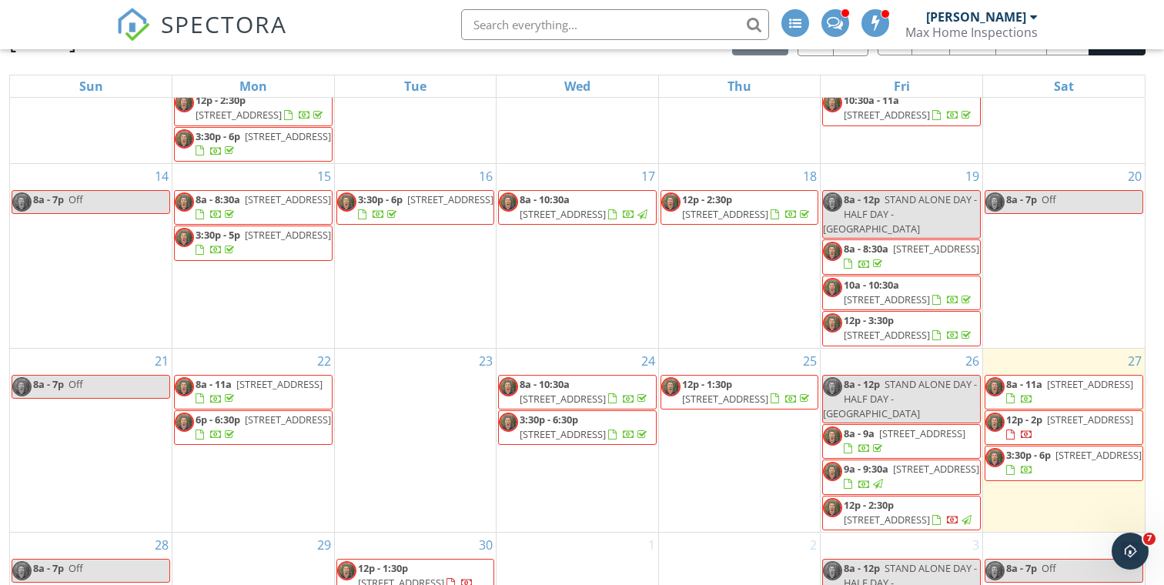
scroll to position [498, 0]
click at [1082, 377] on span "[STREET_ADDRESS]" at bounding box center [1090, 384] width 86 height 14
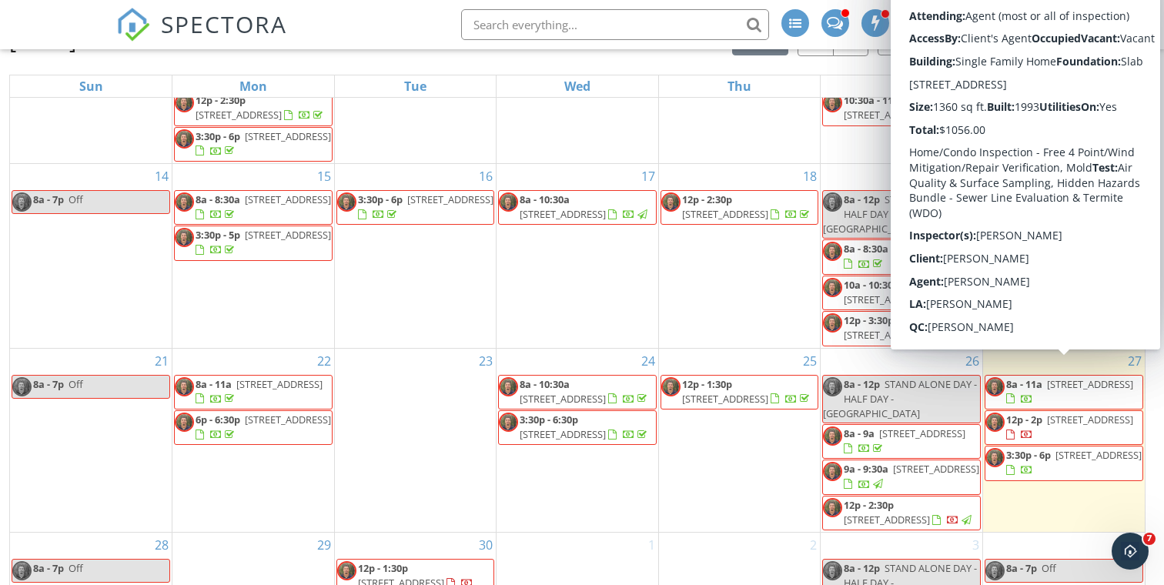
click at [1060, 377] on span "[STREET_ADDRESS]" at bounding box center [1090, 384] width 86 height 14
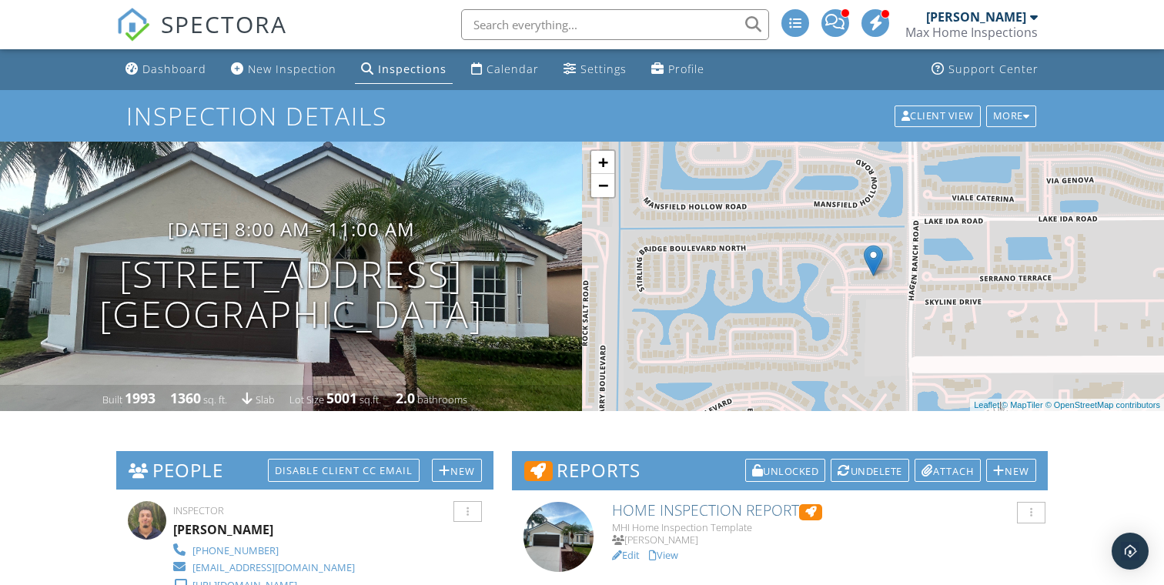
click at [673, 548] on link "View" at bounding box center [663, 555] width 29 height 14
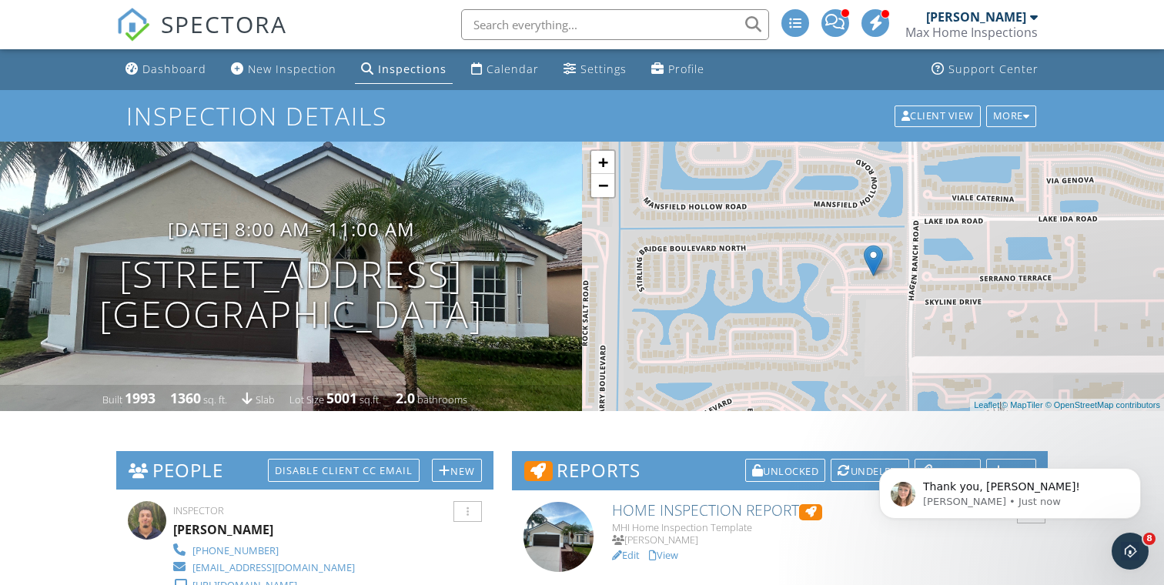
click at [674, 548] on link "View" at bounding box center [663, 555] width 29 height 14
click at [668, 549] on link "View" at bounding box center [663, 555] width 29 height 14
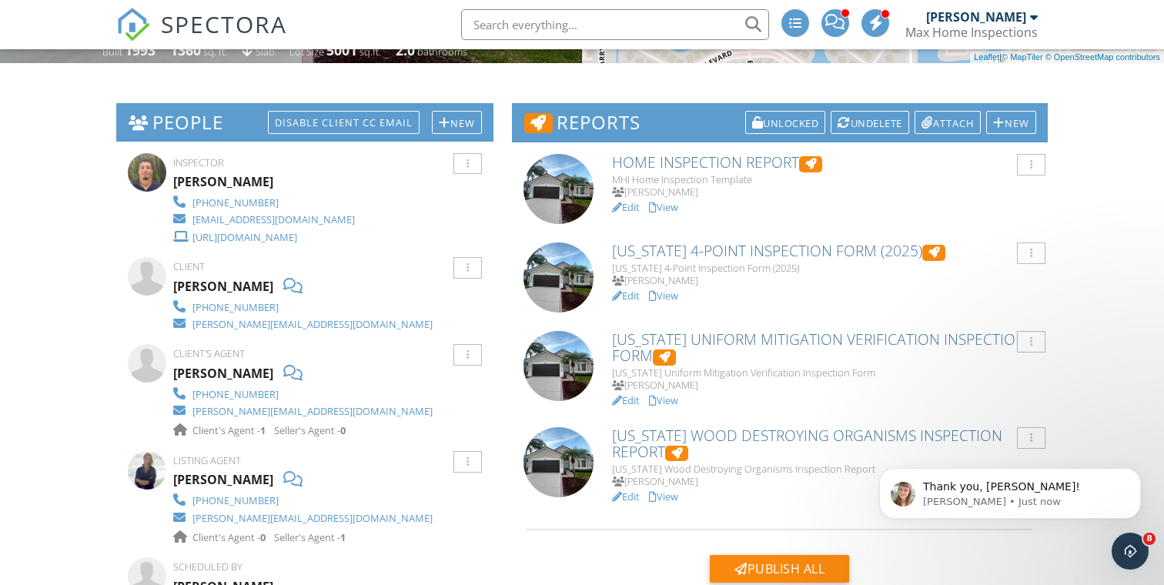
scroll to position [283, 0]
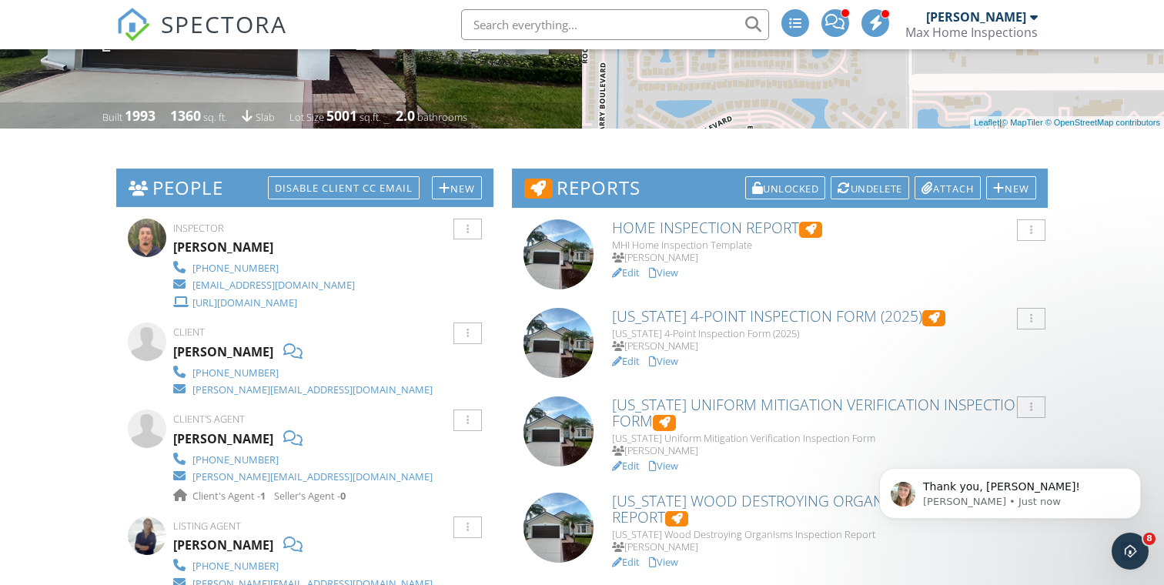
click at [670, 269] on link "View" at bounding box center [663, 273] width 29 height 14
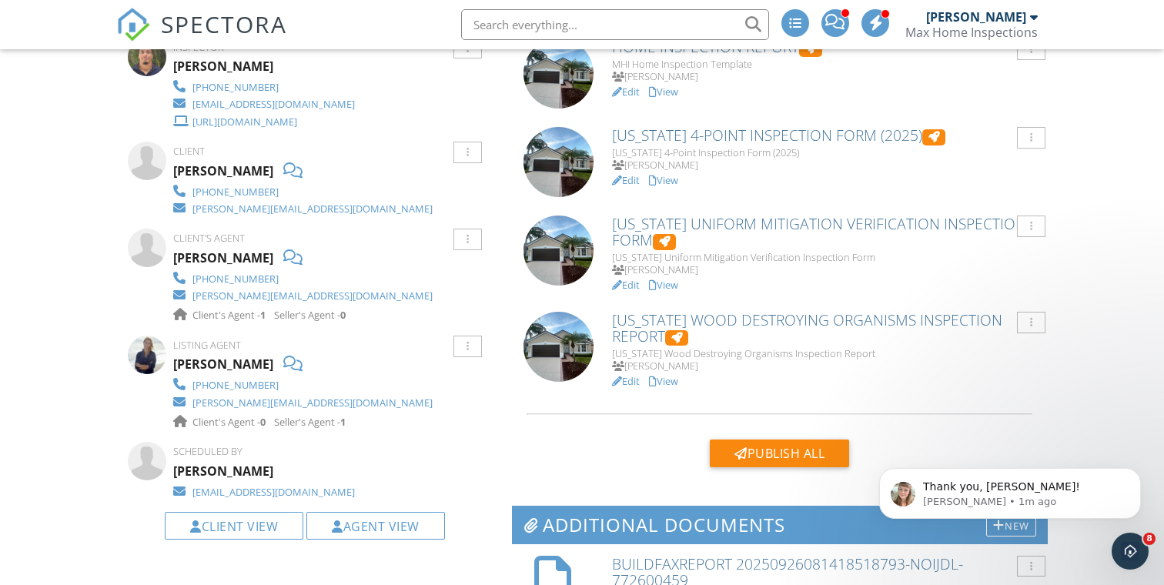
scroll to position [515, 0]
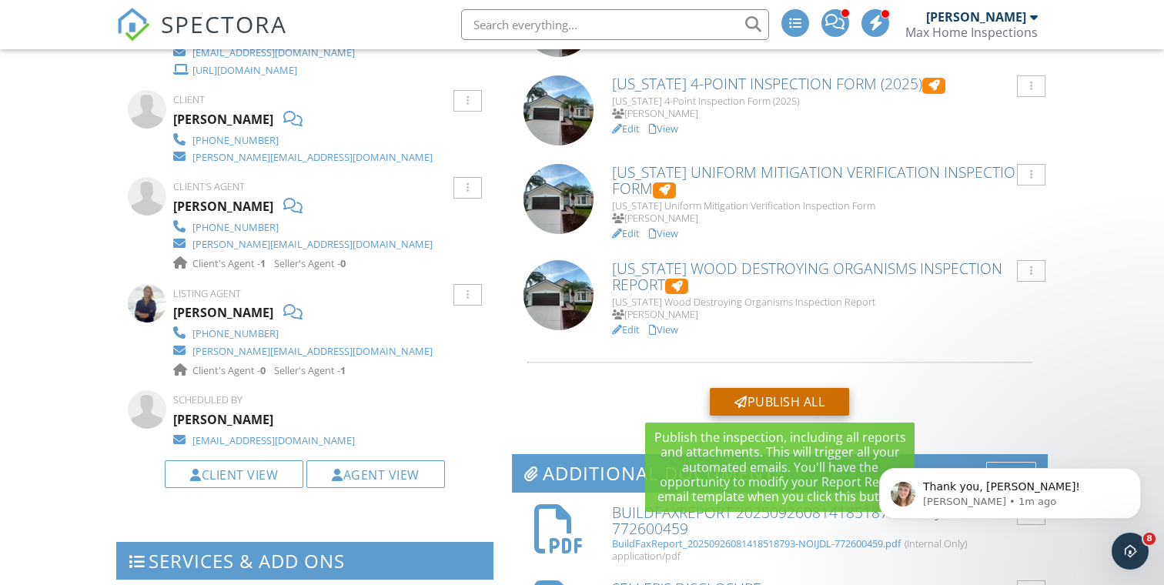
click at [750, 392] on div "Publish All" at bounding box center [779, 402] width 139 height 28
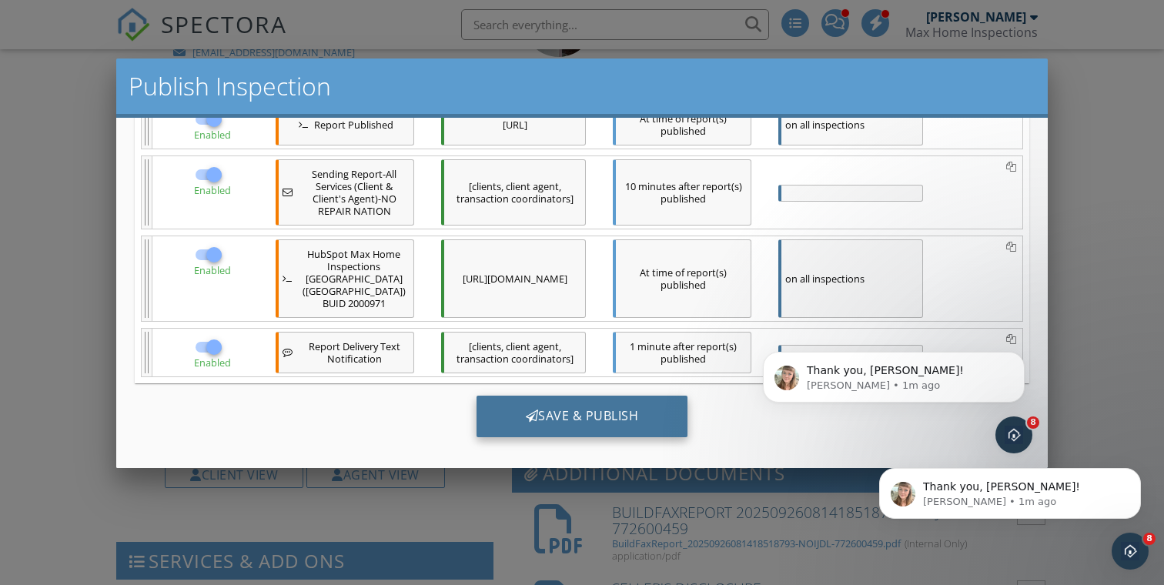
scroll to position [357, 0]
click at [600, 410] on div "Save & Publish" at bounding box center [583, 418] width 212 height 42
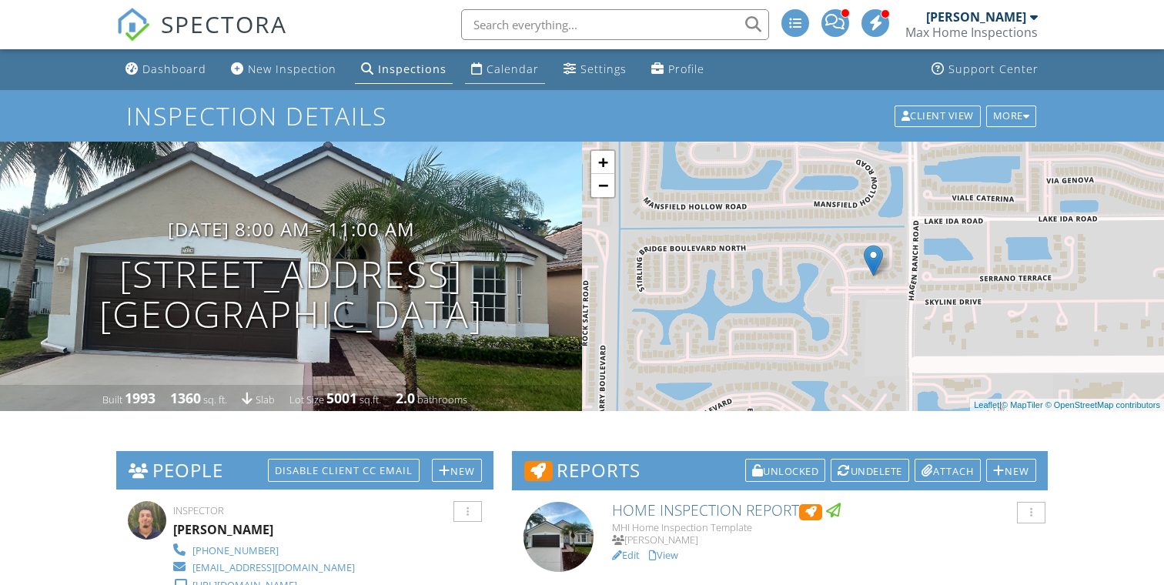
click at [491, 75] on div "Calendar" at bounding box center [513, 69] width 52 height 15
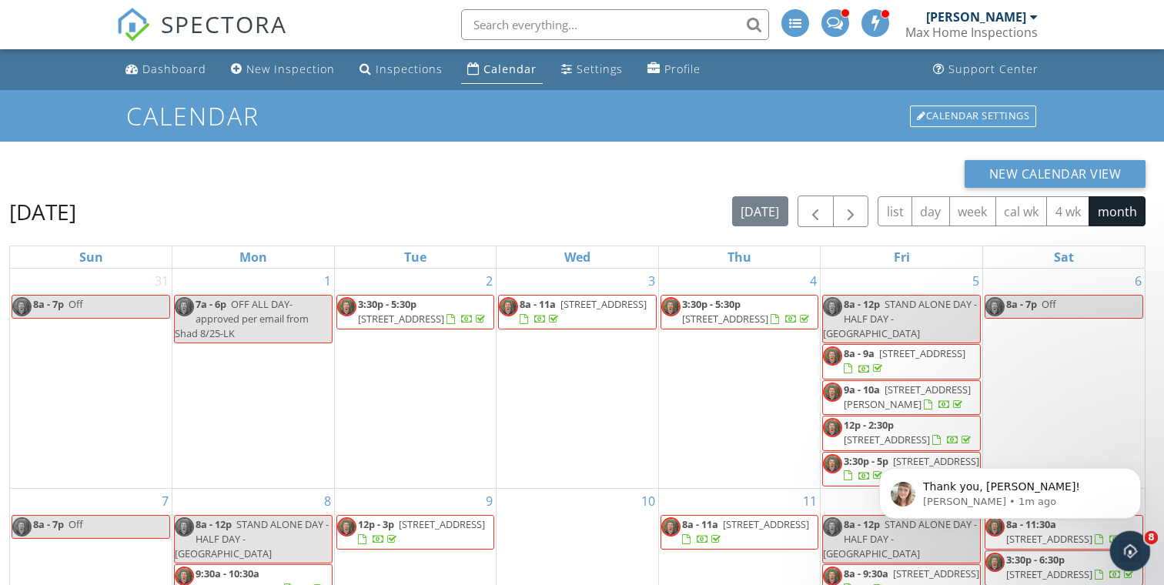
click at [1124, 547] on icon "Open Intercom Messenger" at bounding box center [1128, 549] width 25 height 25
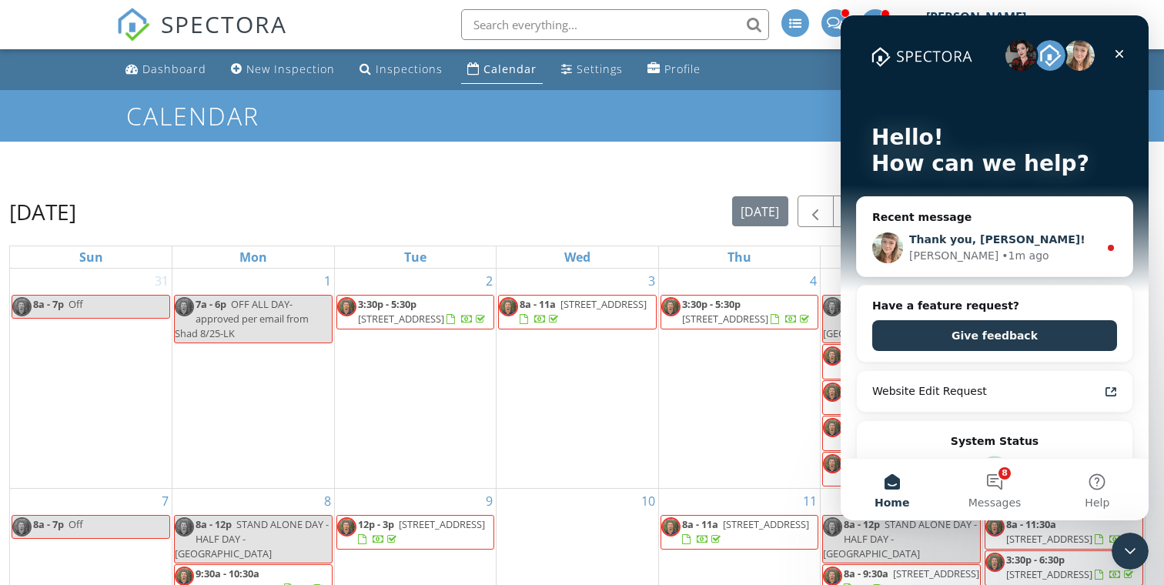
click at [1002, 254] on div "• 1m ago" at bounding box center [1025, 256] width 47 height 16
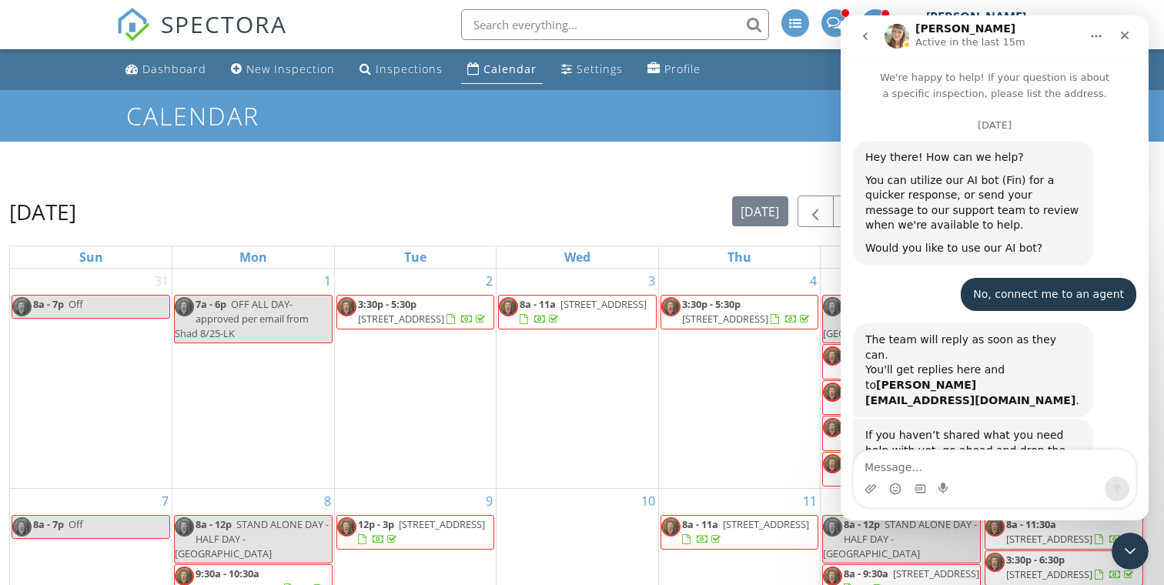
scroll to position [2, 0]
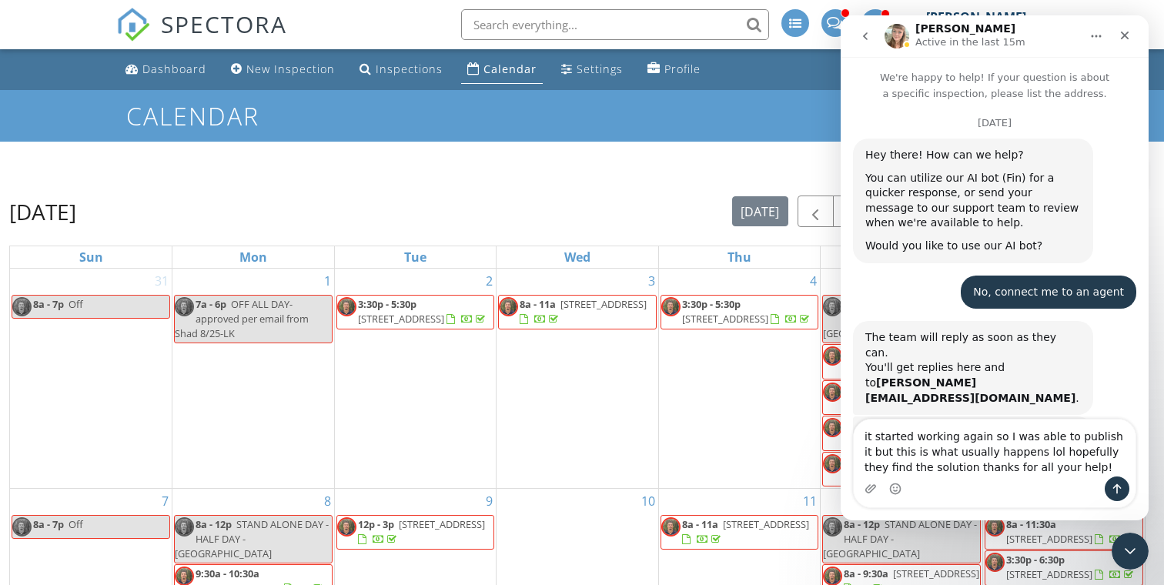
type textarea "it started working again so I was able to publish it but this is what usually h…"
click at [1118, 494] on icon "Send a message…" at bounding box center [1117, 489] width 12 height 12
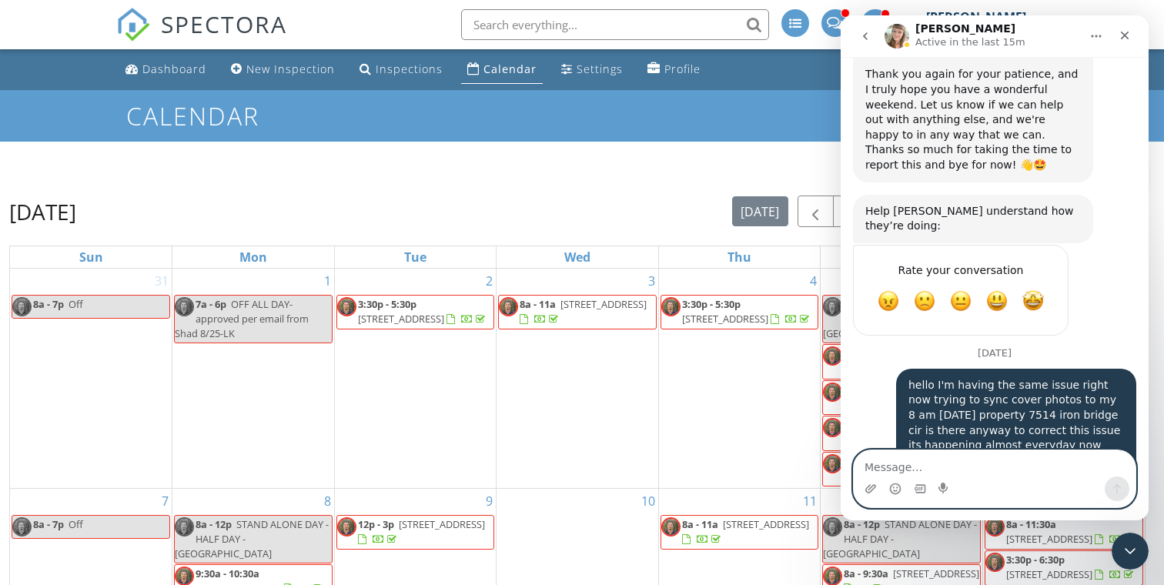
scroll to position [3700, 0]
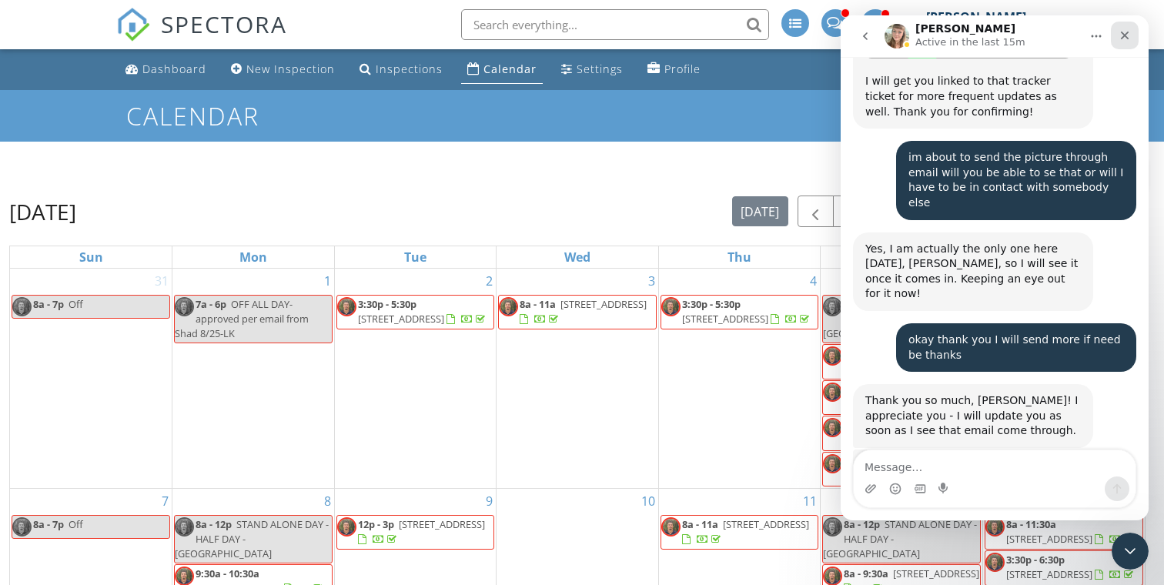
click at [1125, 35] on icon "Close" at bounding box center [1125, 36] width 8 height 8
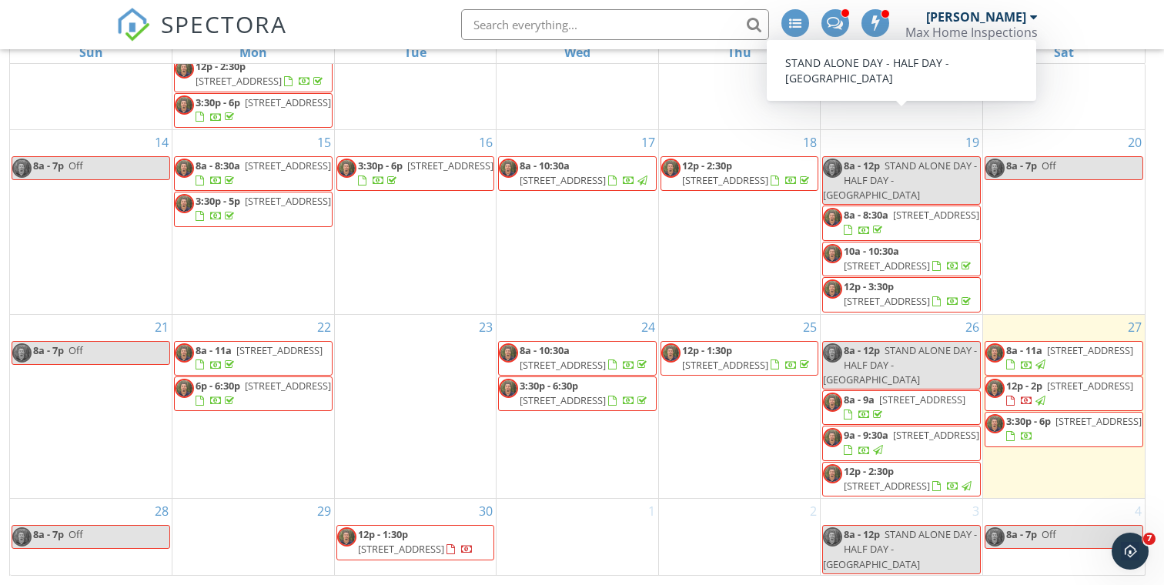
scroll to position [204, 0]
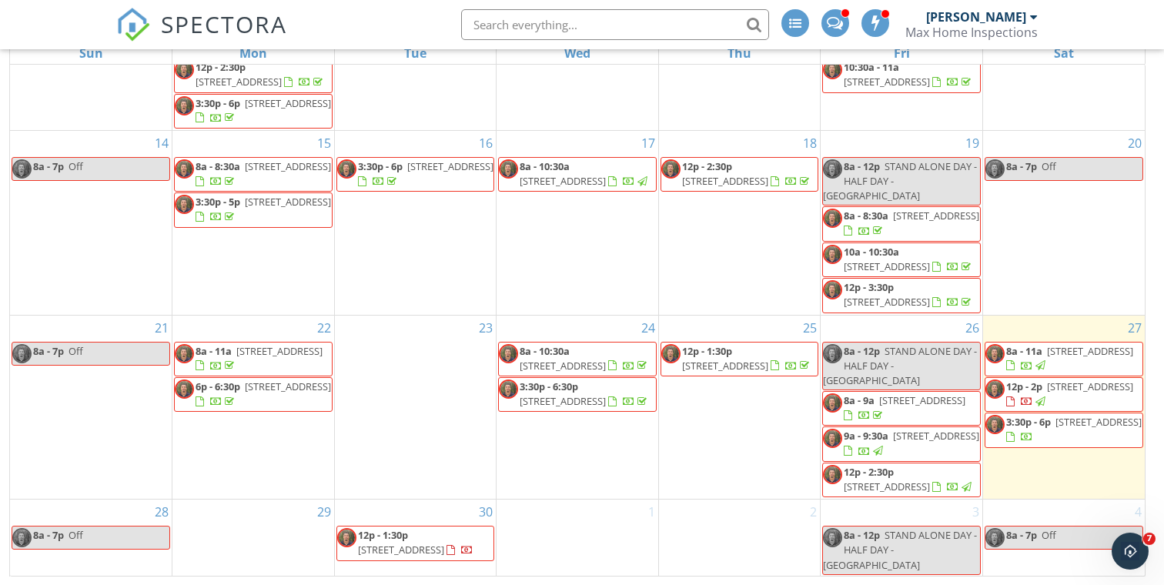
click at [1066, 429] on span "4806 Gladiator Cir, Greenacres 33463" at bounding box center [1099, 422] width 86 height 14
click at [1077, 429] on span "4806 Gladiator Cir, Greenacres 33463" at bounding box center [1099, 422] width 86 height 14
click at [1099, 429] on span "4806 Gladiator Cir, Greenacres 33463" at bounding box center [1099, 422] width 86 height 14
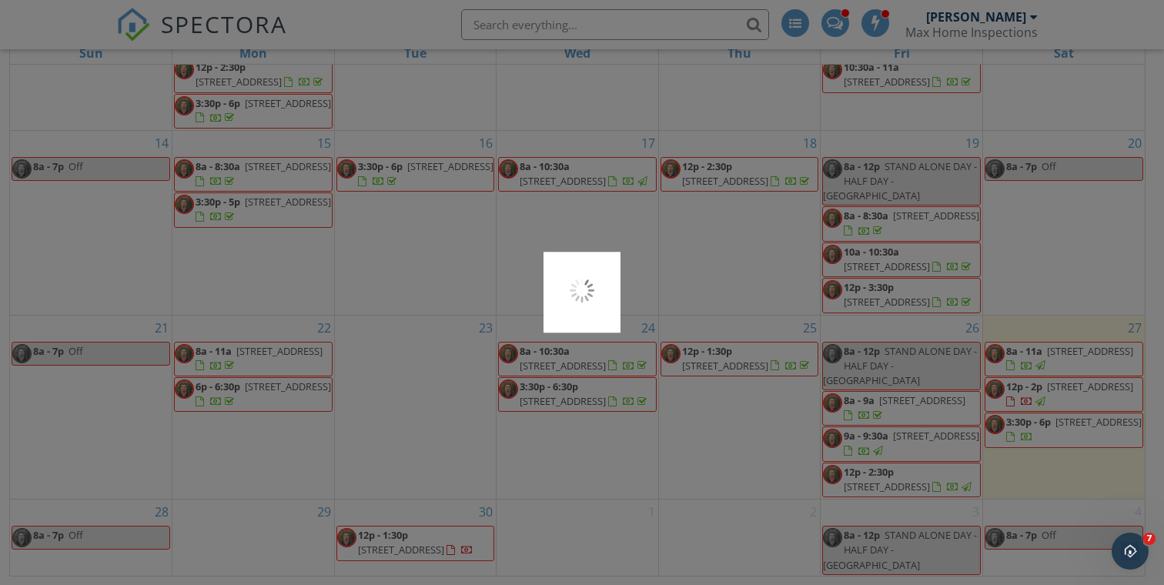
scroll to position [0, 0]
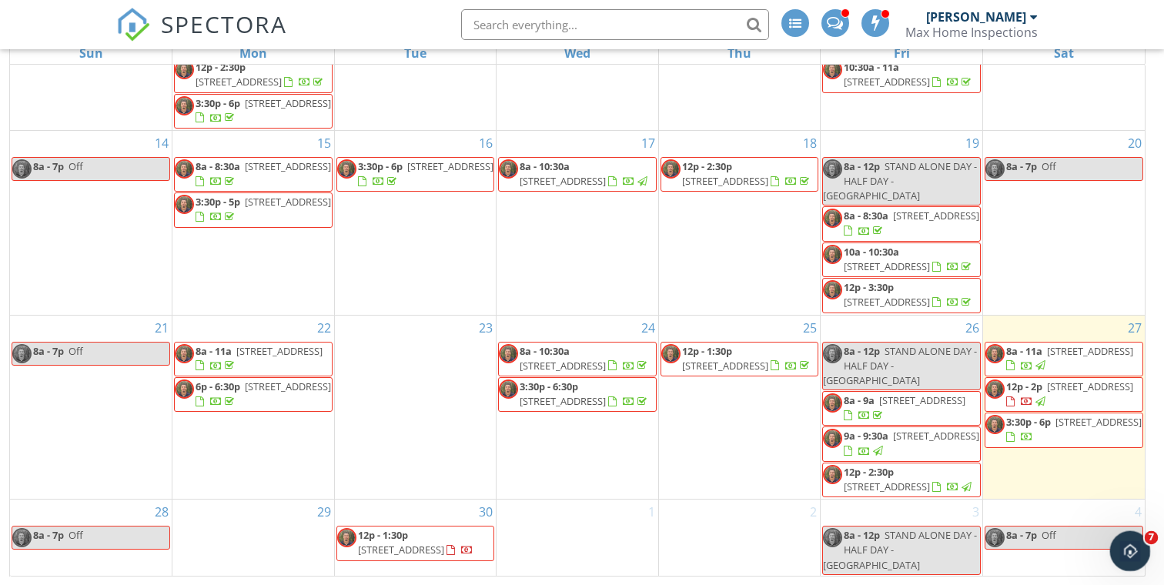
click at [1134, 559] on div "Open Intercom Messenger" at bounding box center [1128, 549] width 51 height 51
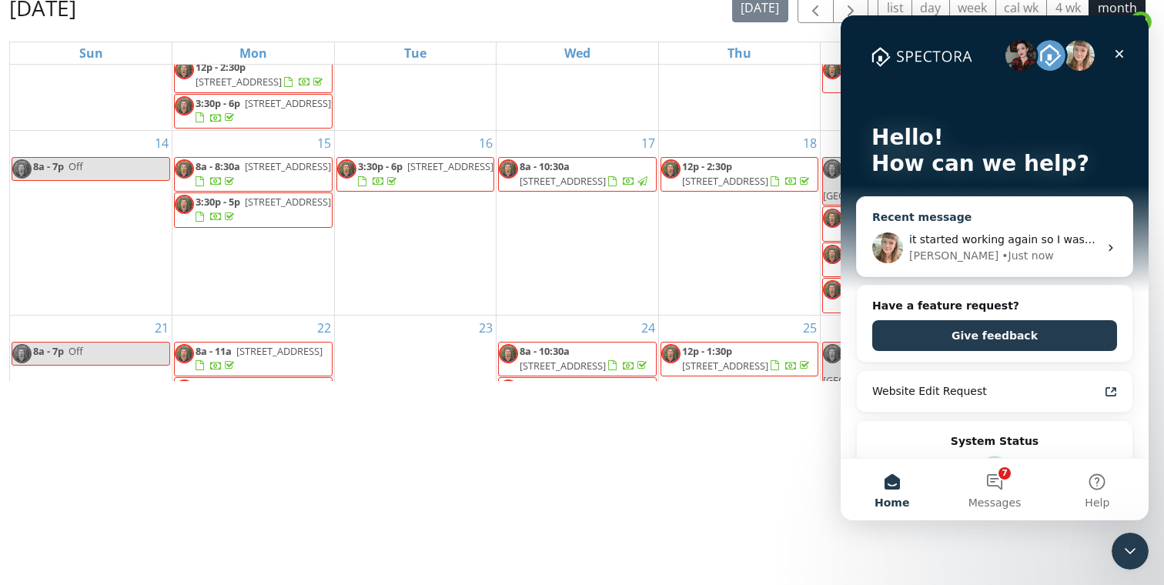
click at [942, 226] on div "it started working again so I was able to publish it but this is what usually h…" at bounding box center [995, 247] width 276 height 57
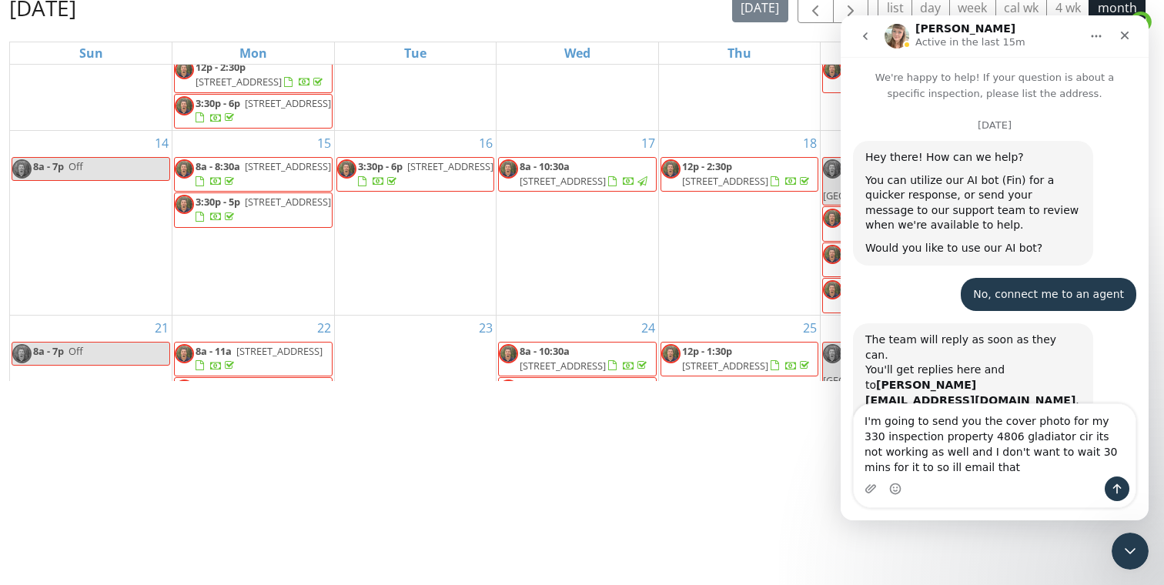
type textarea "I'm going to send you the cover photo for my 330 inspection property 4806 gladi…"
click at [1119, 486] on icon "Send a message…" at bounding box center [1118, 489] width 8 height 10
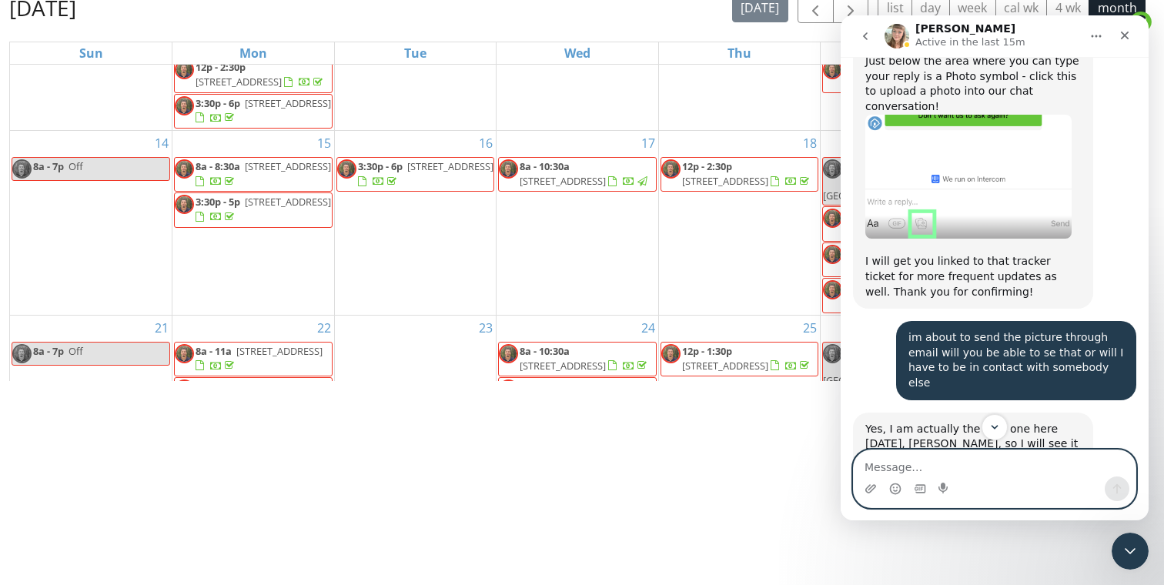
scroll to position [3526, 0]
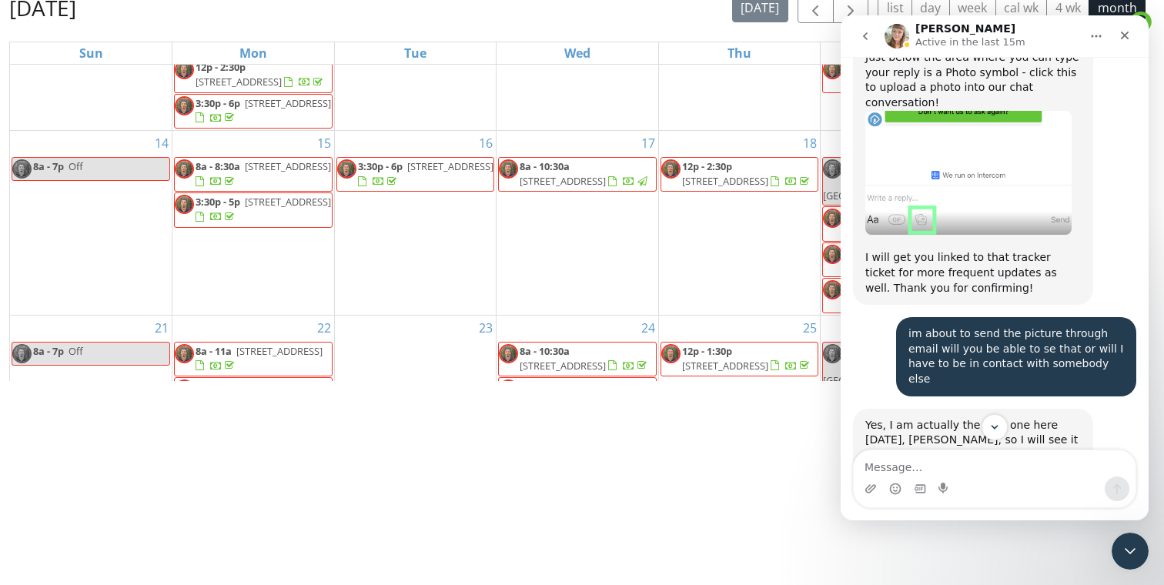
click at [865, 35] on icon "go back" at bounding box center [865, 36] width 5 height 8
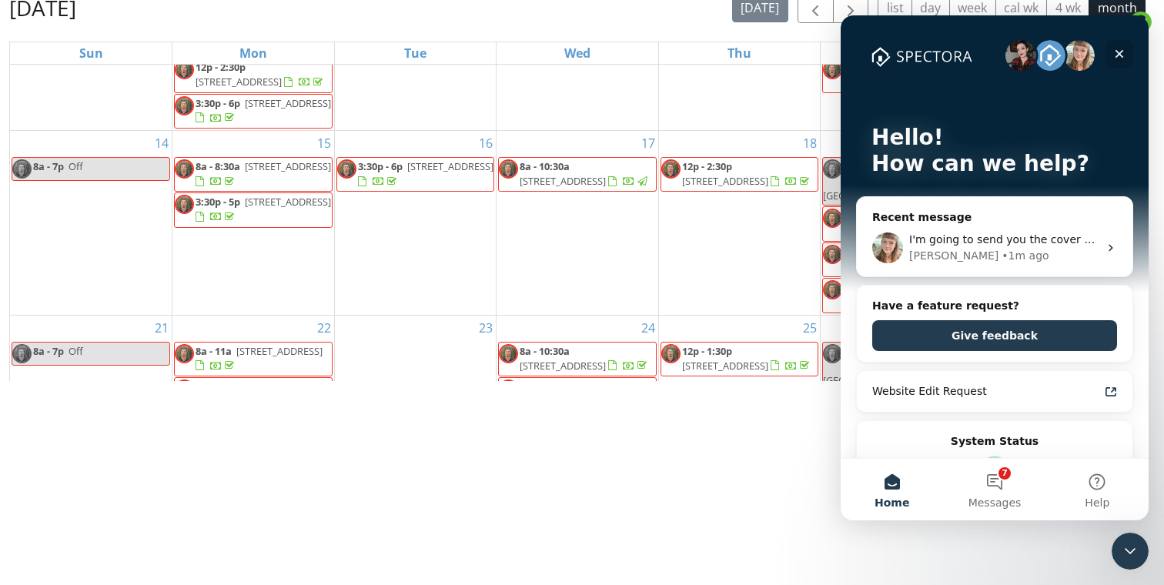
click at [1120, 53] on icon "Close" at bounding box center [1120, 54] width 8 height 8
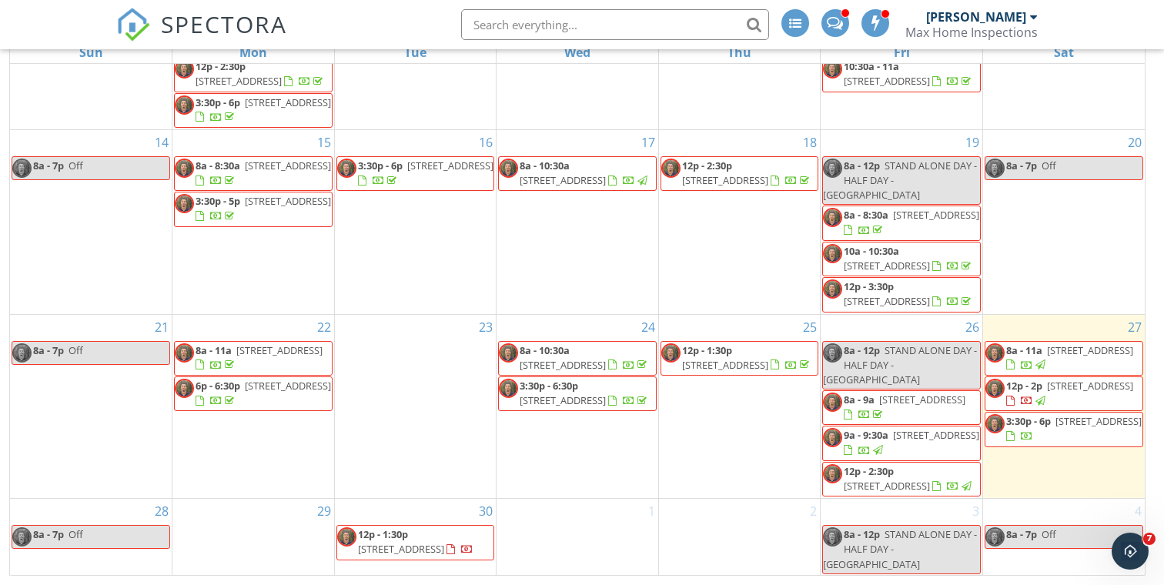
scroll to position [204, 0]
click at [1076, 441] on span "3:30p - 6p 4806 Gladiator Cir, Greenacres 33463" at bounding box center [1064, 430] width 157 height 30
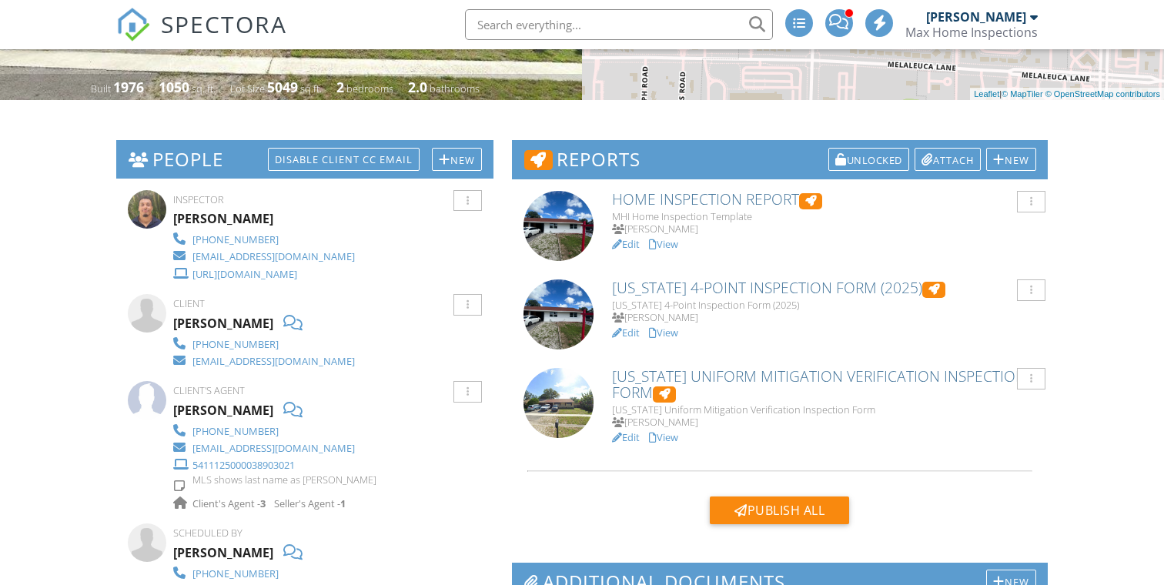
click at [676, 436] on link "View" at bounding box center [663, 437] width 29 height 14
click at [666, 434] on link "View" at bounding box center [663, 437] width 29 height 14
click at [671, 327] on link "View" at bounding box center [663, 333] width 29 height 14
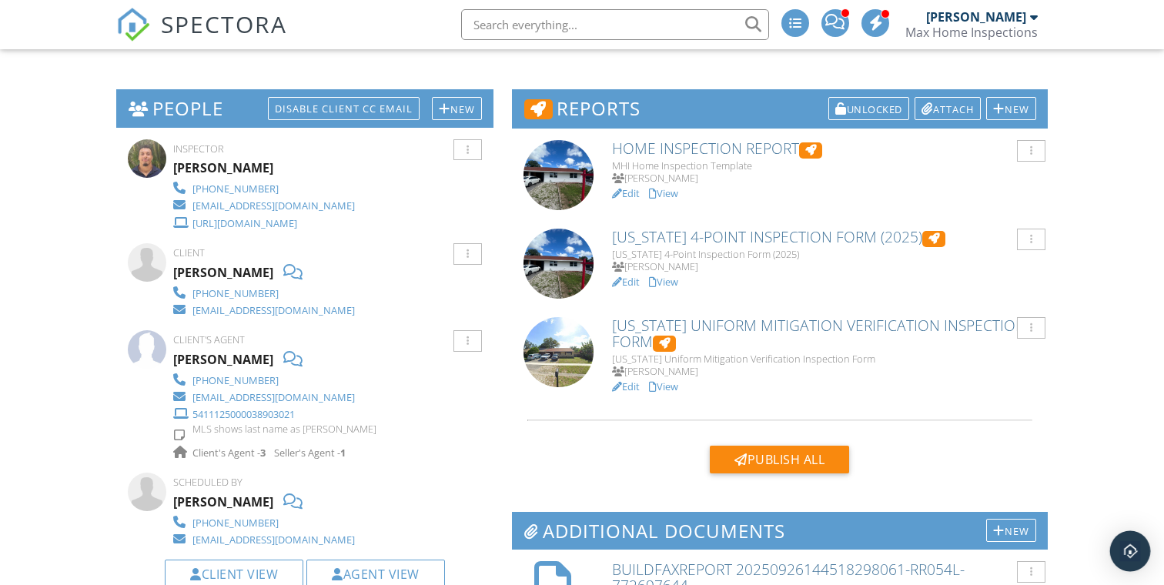
scroll to position [190, 0]
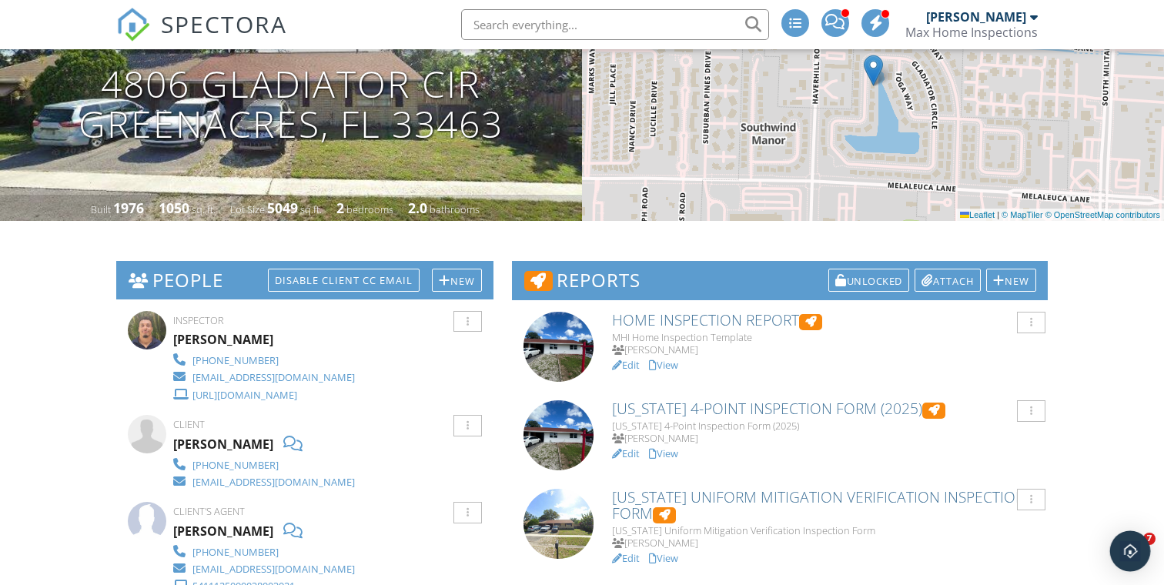
click at [1124, 553] on img "Open Intercom Messenger" at bounding box center [1130, 551] width 20 height 20
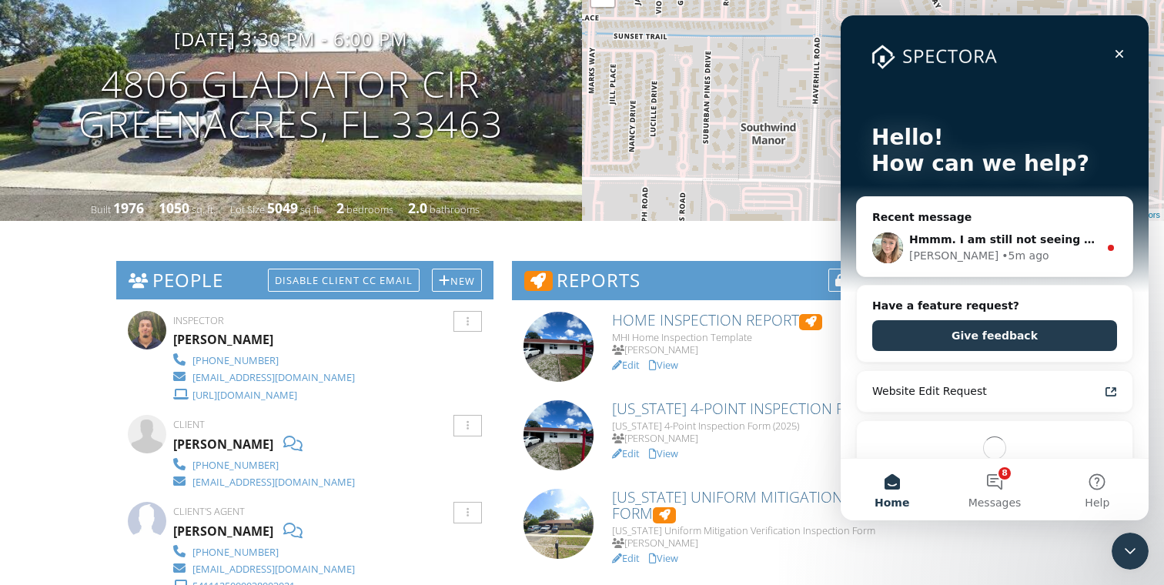
scroll to position [0, 0]
click at [977, 247] on div "Hmmm. I am still not seeing that photo come over via email, [PERSON_NAME]. I am…" at bounding box center [1003, 240] width 189 height 16
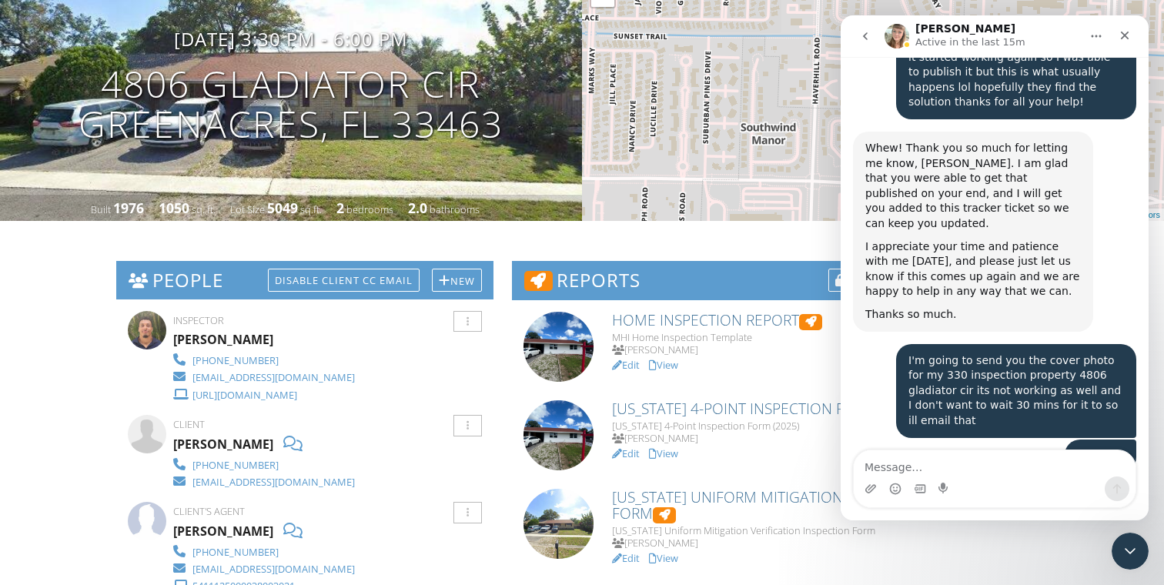
scroll to position [4322, 0]
type textarea "yes imm at home with good wifi"
click at [1111, 485] on icon "Send a message…" at bounding box center [1117, 489] width 12 height 12
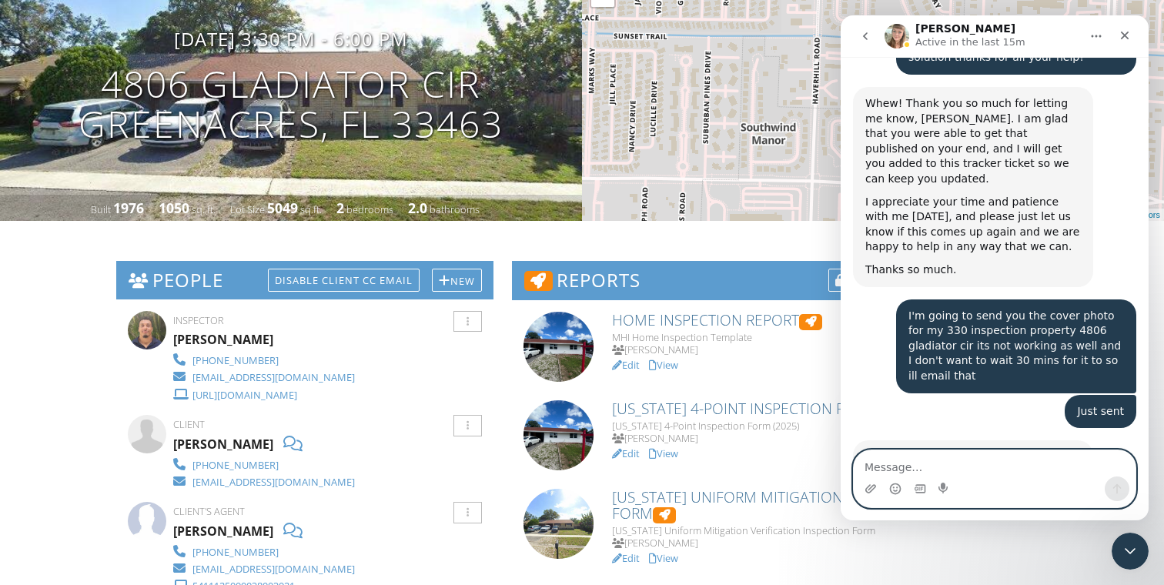
scroll to position [4367, 0]
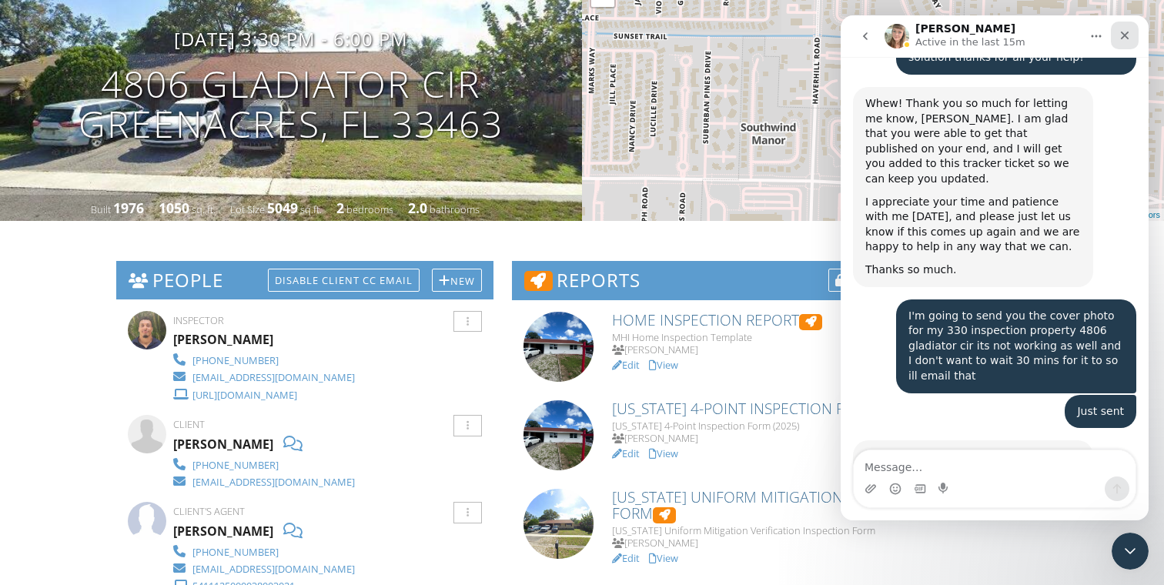
click at [1131, 30] on div "Close" at bounding box center [1125, 36] width 28 height 28
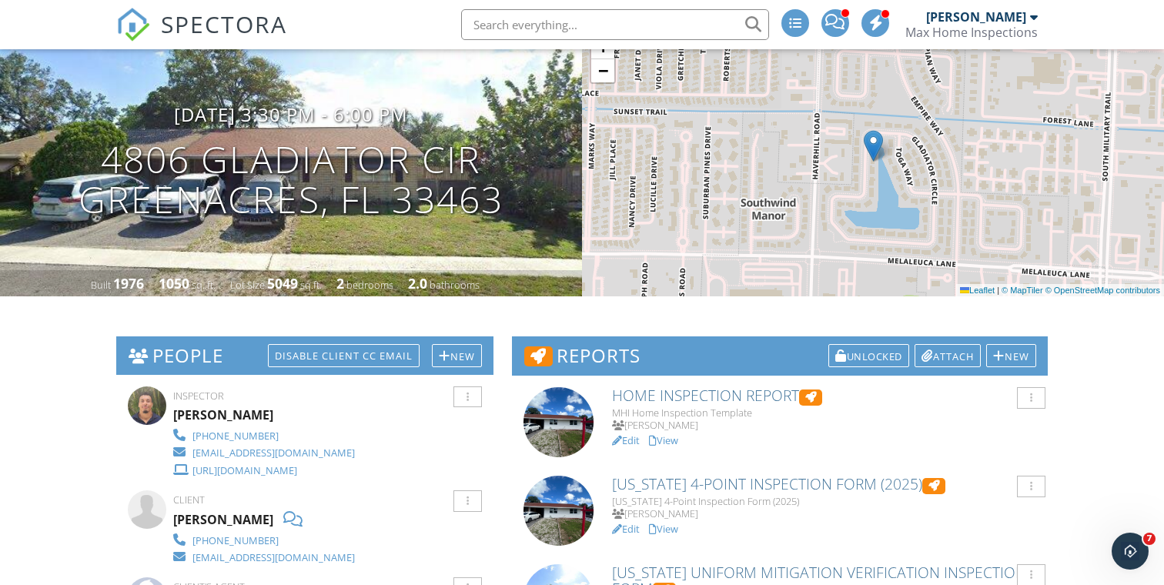
scroll to position [328, 0]
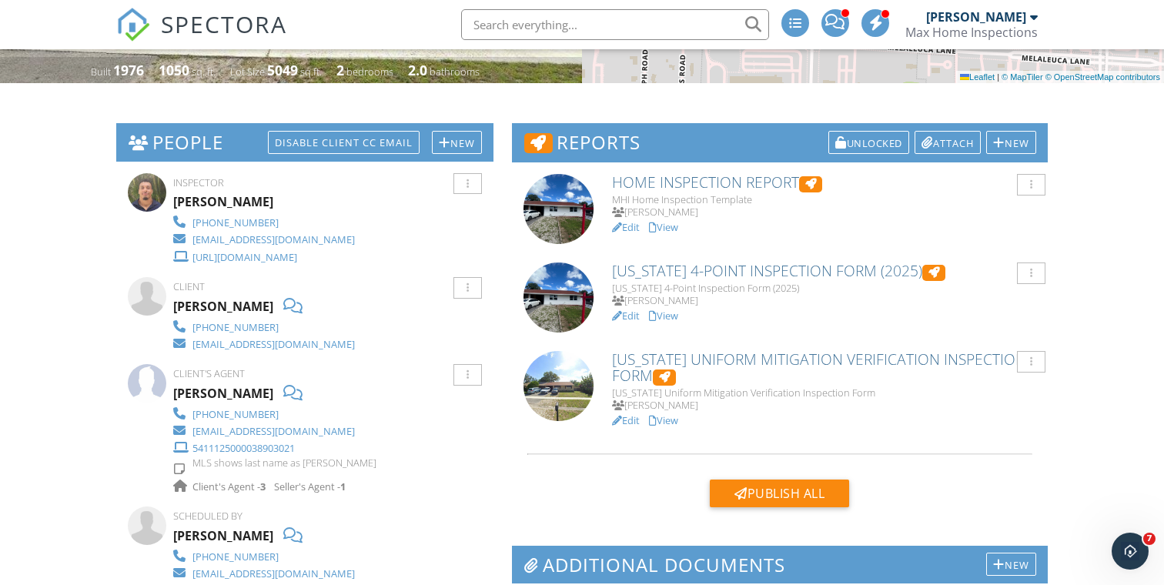
click at [672, 311] on link "View" at bounding box center [663, 316] width 29 height 14
click at [674, 223] on link "View" at bounding box center [663, 227] width 29 height 14
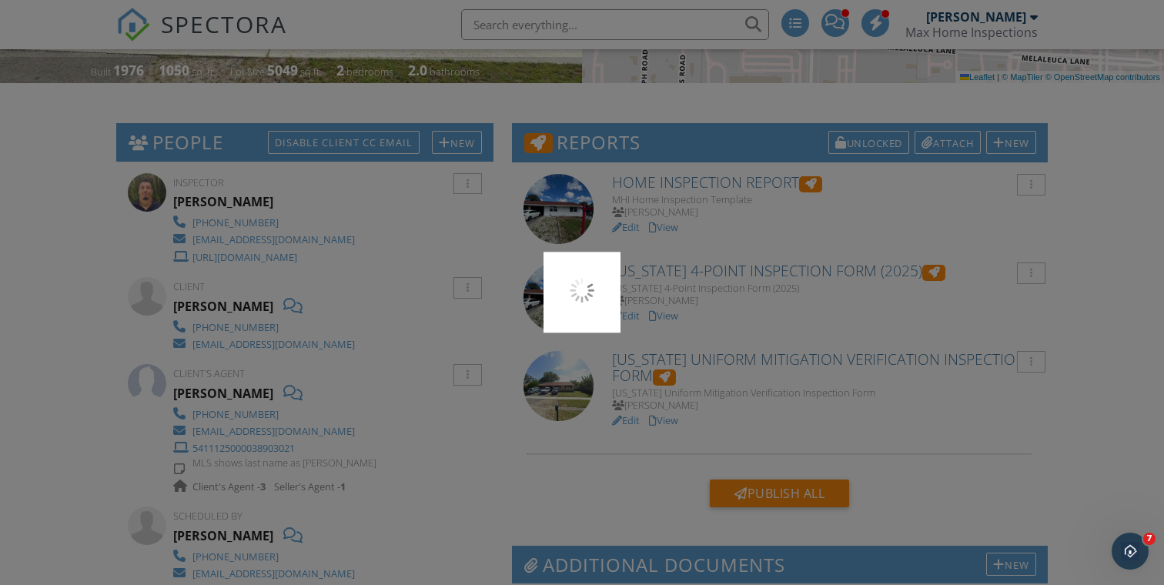
scroll to position [0, 0]
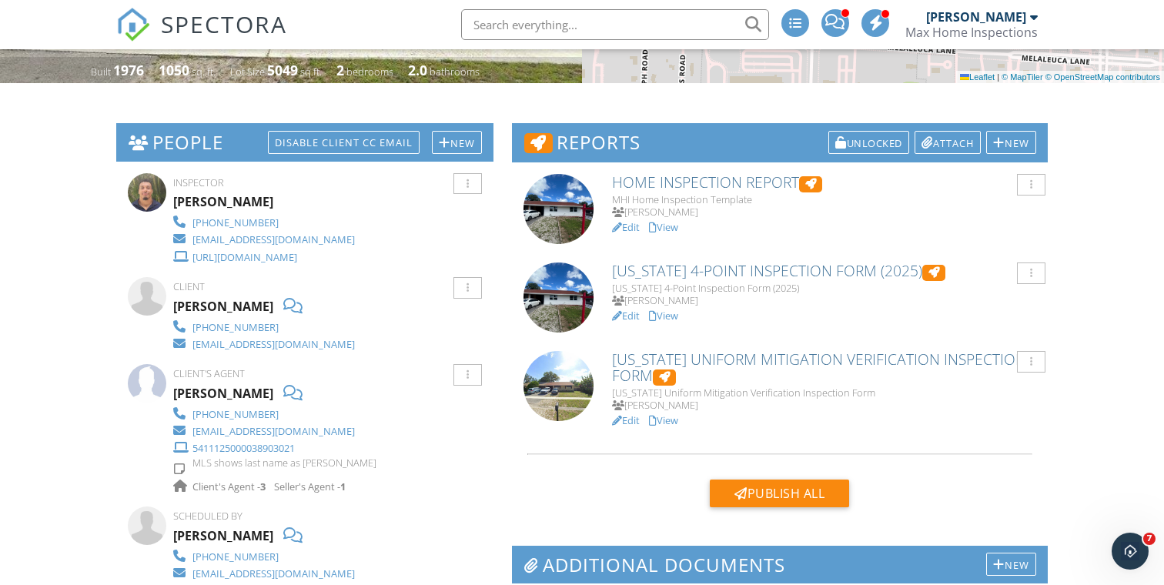
click at [667, 312] on link "View" at bounding box center [663, 316] width 29 height 14
click at [669, 223] on link "View" at bounding box center [663, 227] width 29 height 14
click at [674, 225] on link "View" at bounding box center [663, 227] width 29 height 14
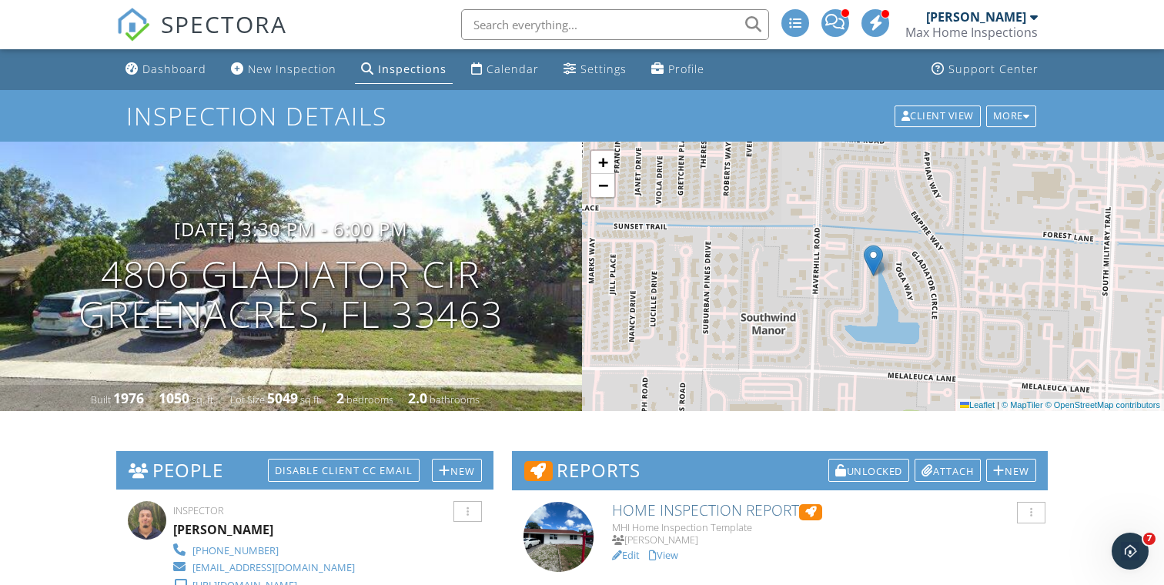
click at [320, 246] on div "[DATE] 3:30 pm - 6:00 pm 4806 Gladiator Cir Greenacres, FL 33463" at bounding box center [291, 277] width 582 height 116
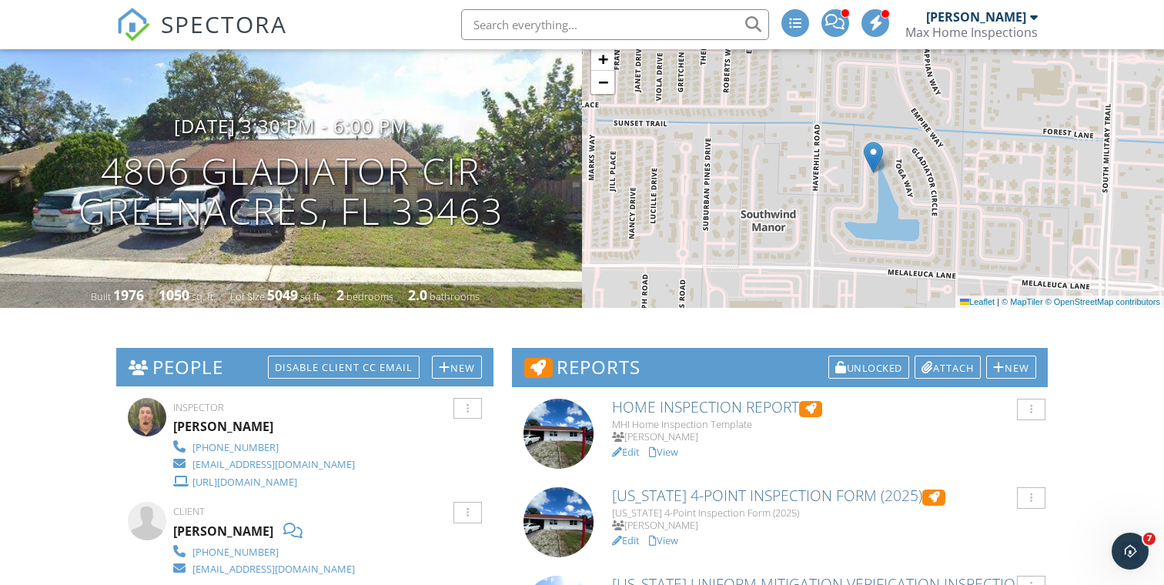
scroll to position [122, 0]
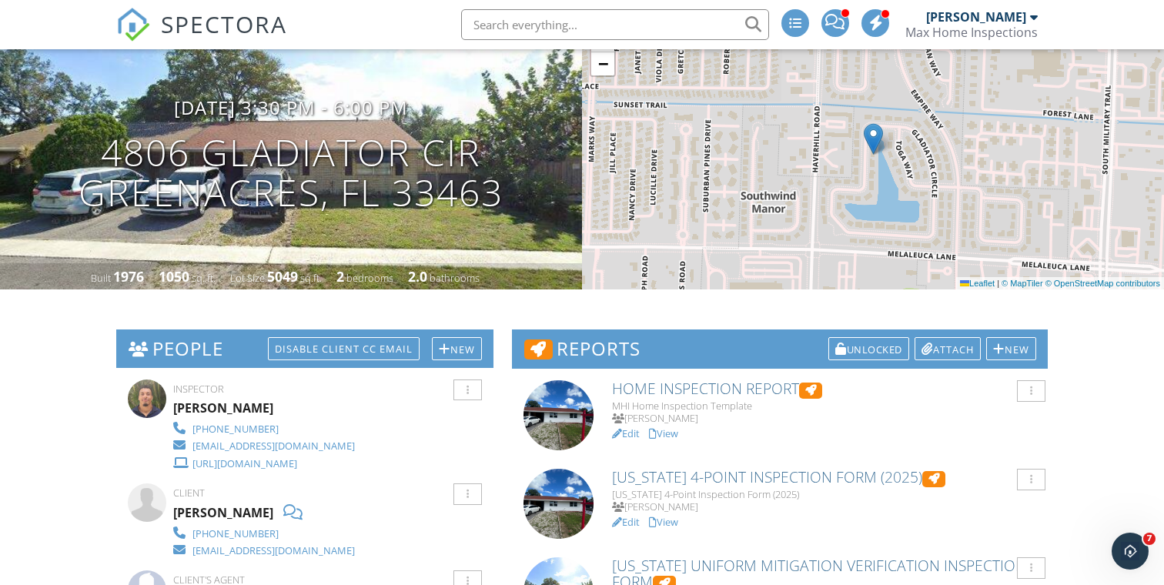
click at [672, 428] on link "View" at bounding box center [663, 434] width 29 height 14
click at [669, 427] on link "View" at bounding box center [663, 434] width 29 height 14
click at [671, 428] on link "View" at bounding box center [663, 434] width 29 height 14
click at [677, 430] on link "View" at bounding box center [663, 434] width 29 height 14
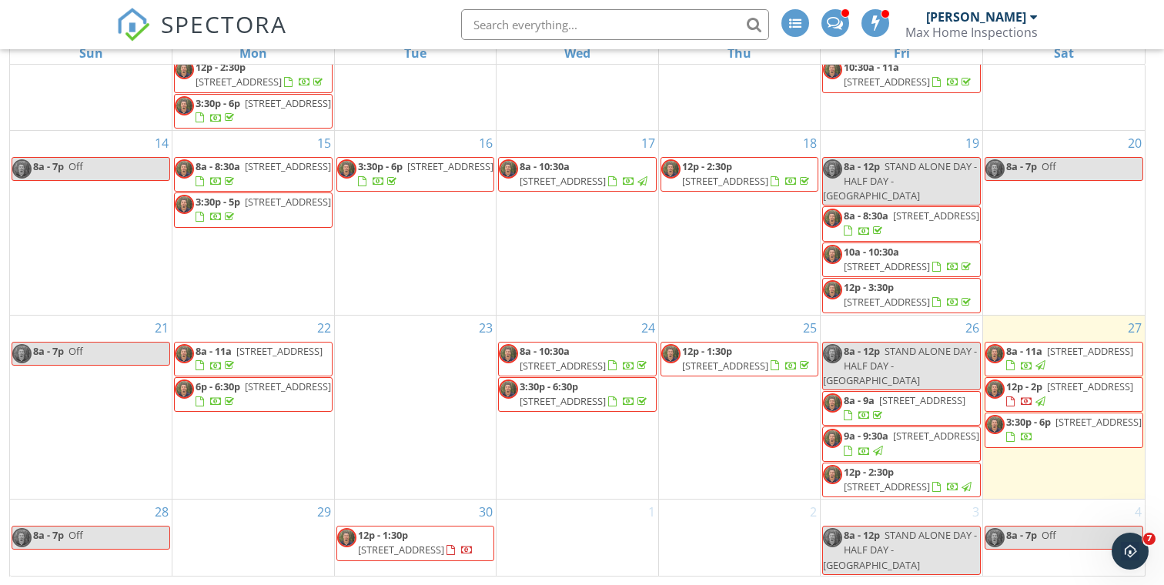
scroll to position [498, 0]
click at [1074, 429] on span "4806 Gladiator Cir, Greenacres 33463" at bounding box center [1099, 422] width 86 height 14
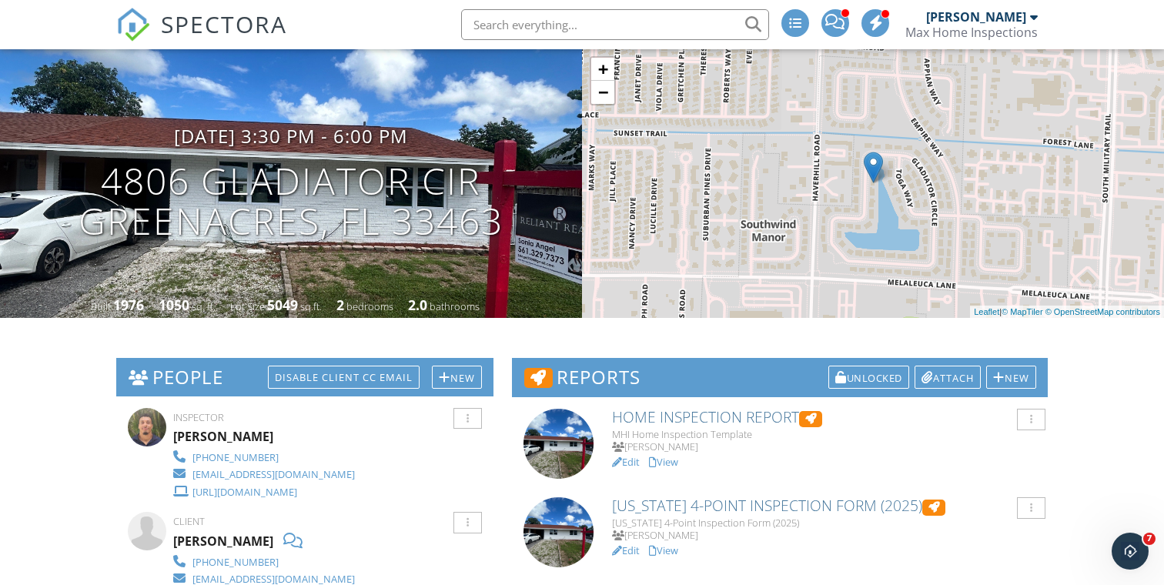
click at [678, 459] on link "View" at bounding box center [663, 462] width 29 height 14
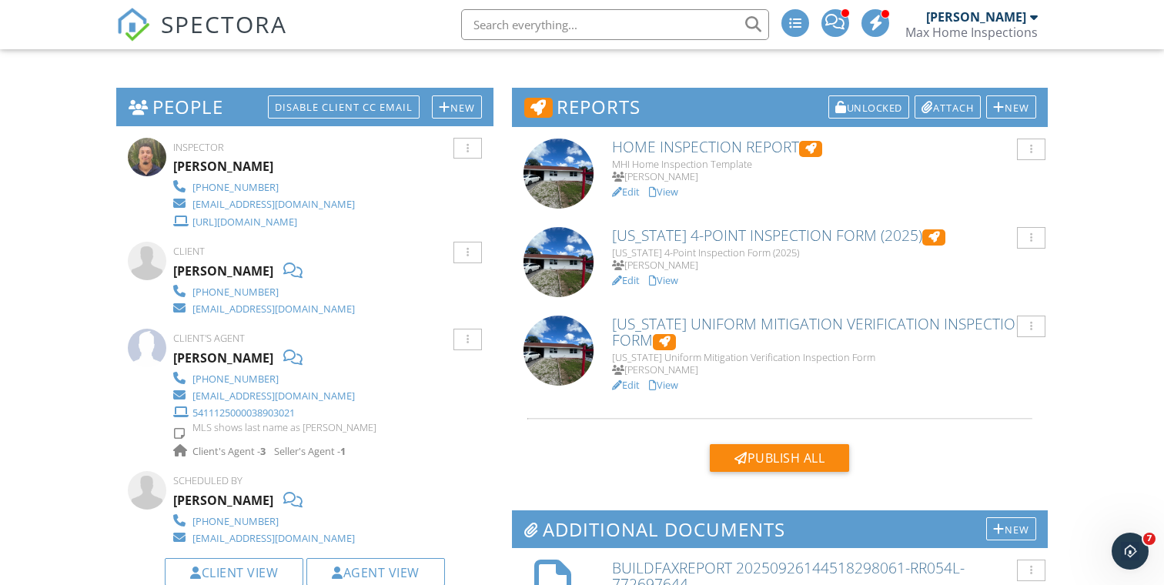
scroll to position [383, 0]
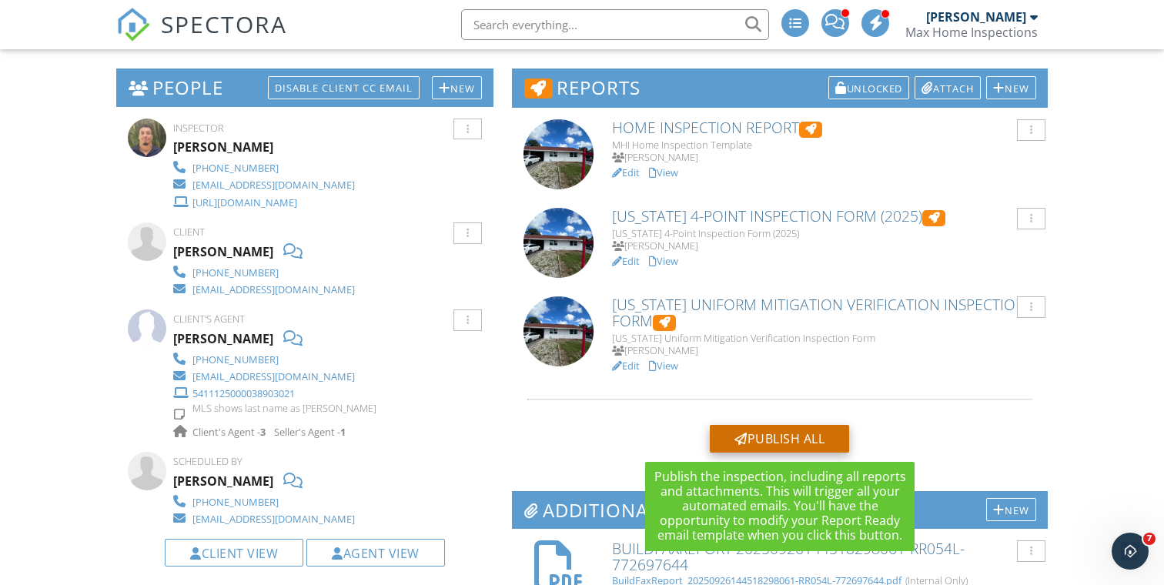
click at [748, 431] on div "Publish All" at bounding box center [779, 439] width 139 height 28
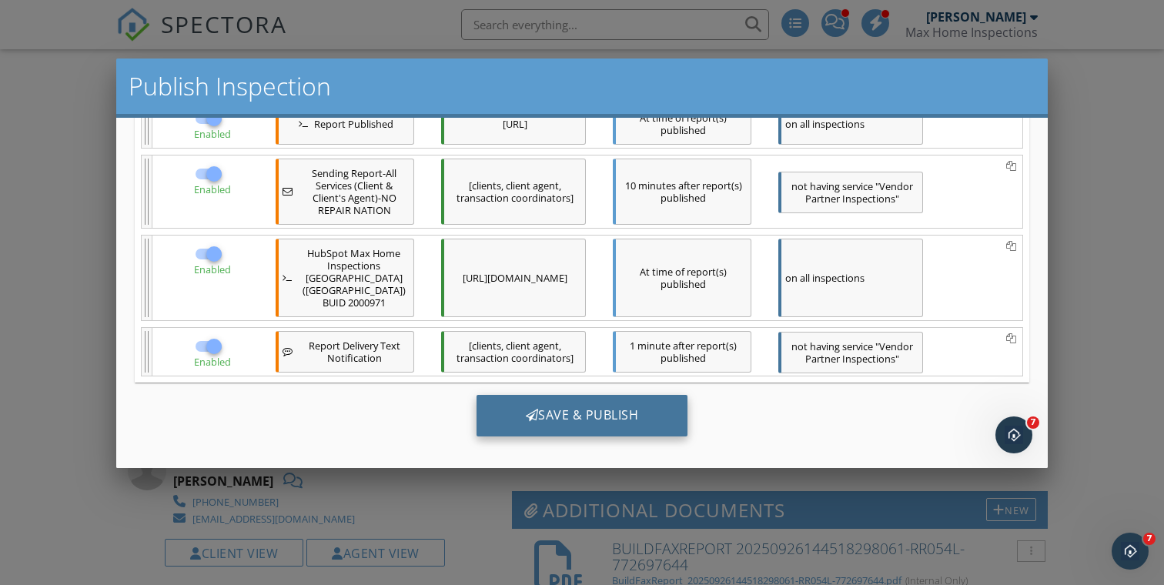
scroll to position [327, 0]
click at [588, 416] on div "Save & Publish" at bounding box center [583, 418] width 212 height 42
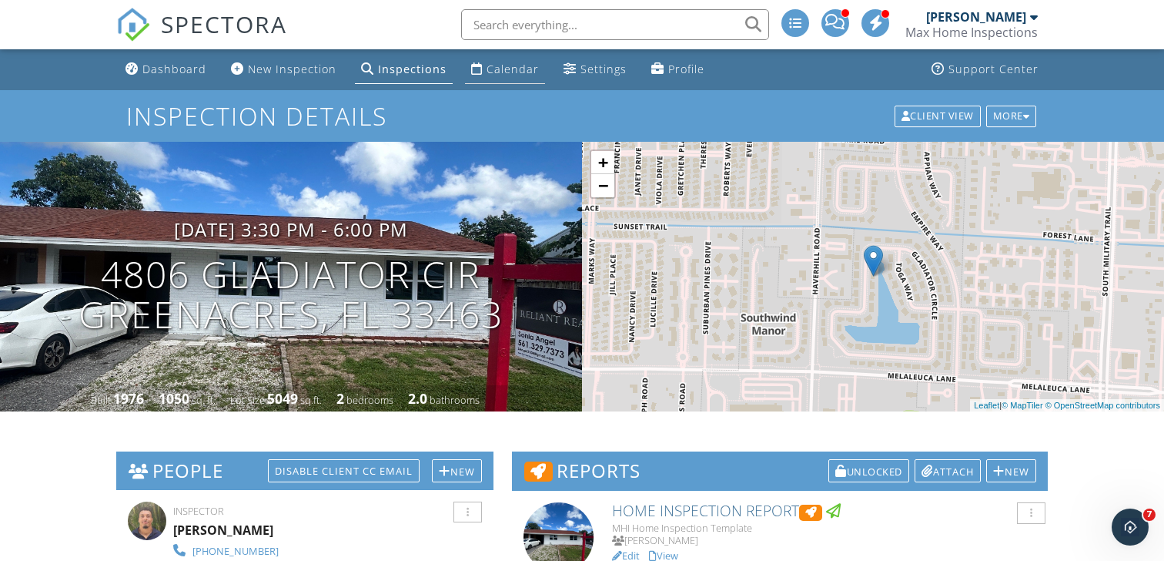
click at [504, 66] on div "Calendar" at bounding box center [513, 69] width 52 height 15
